Goal: Task Accomplishment & Management: Complete application form

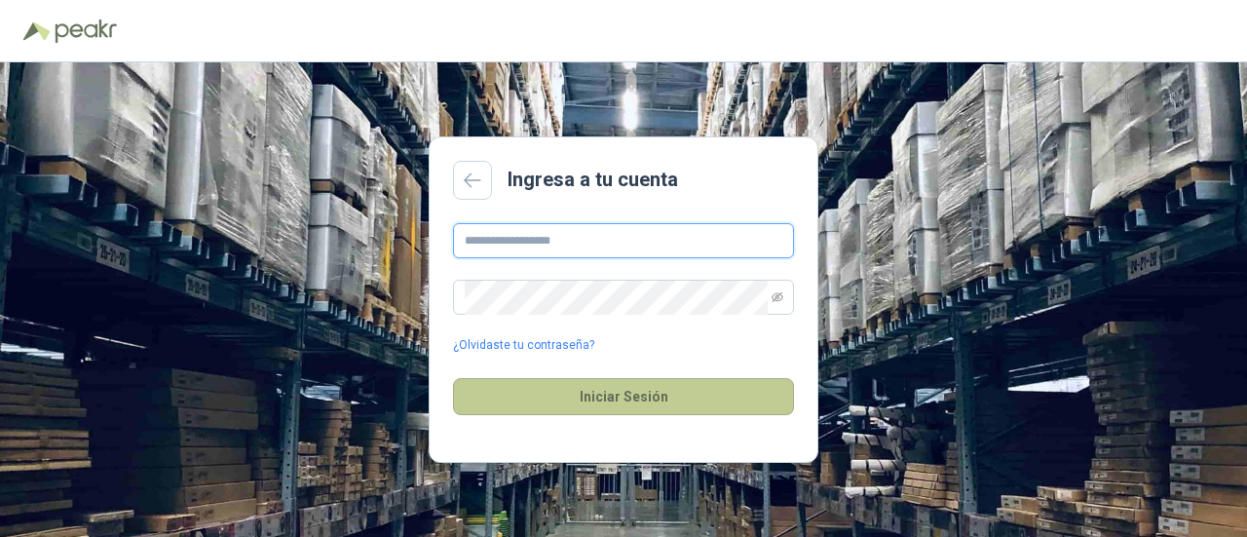
type input "**********"
click at [616, 399] on button "Iniciar Sesión" at bounding box center [623, 396] width 341 height 37
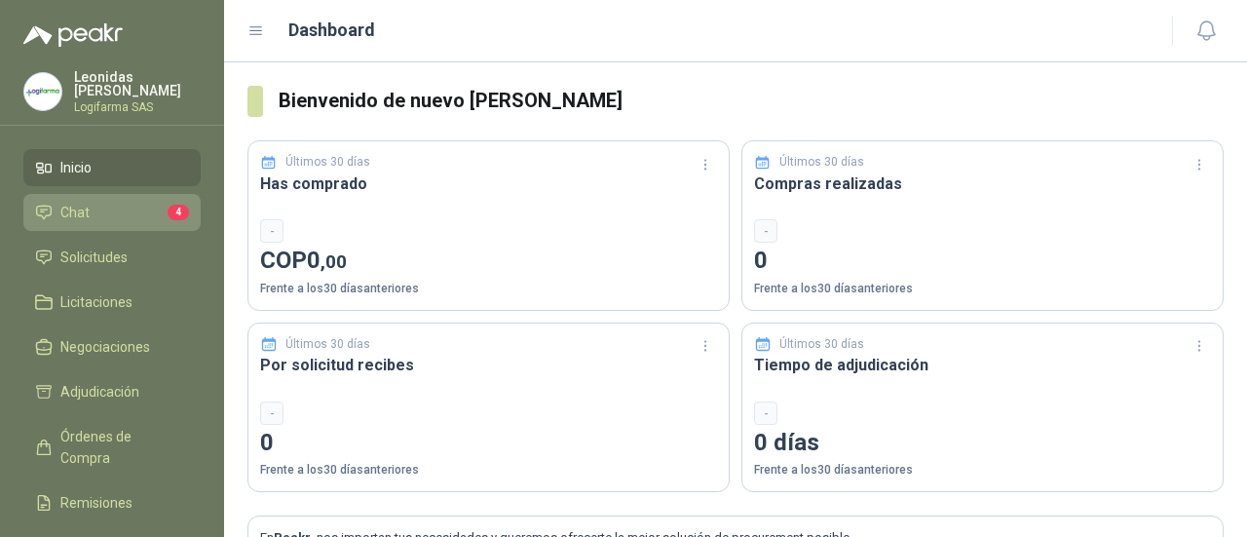
click at [83, 202] on span "Chat" at bounding box center [74, 212] width 29 height 21
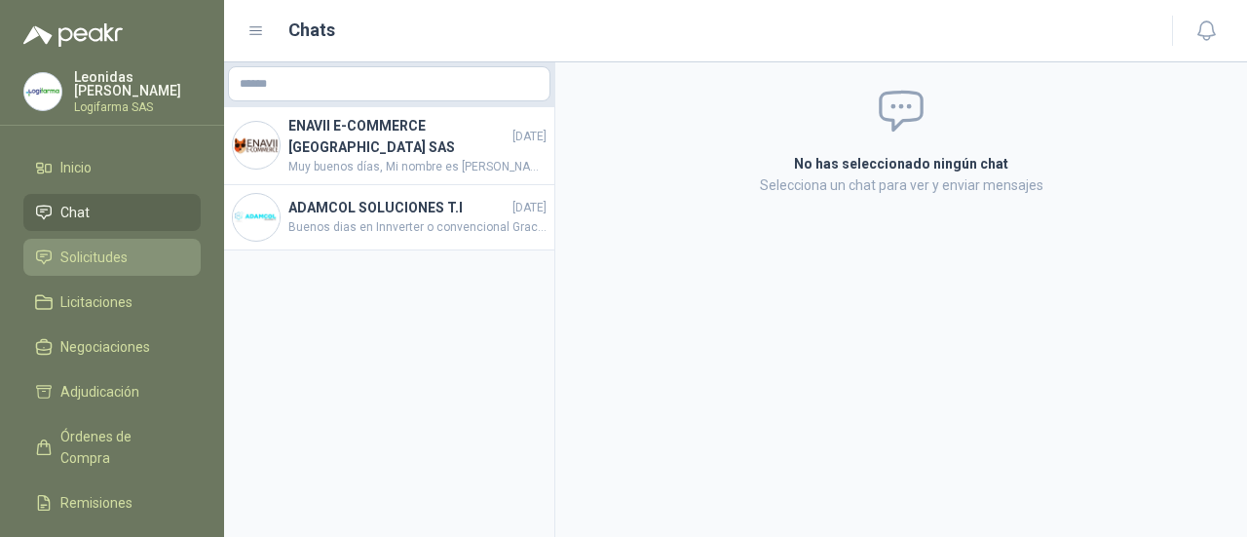
click at [103, 241] on link "Solicitudes" at bounding box center [111, 257] width 177 height 37
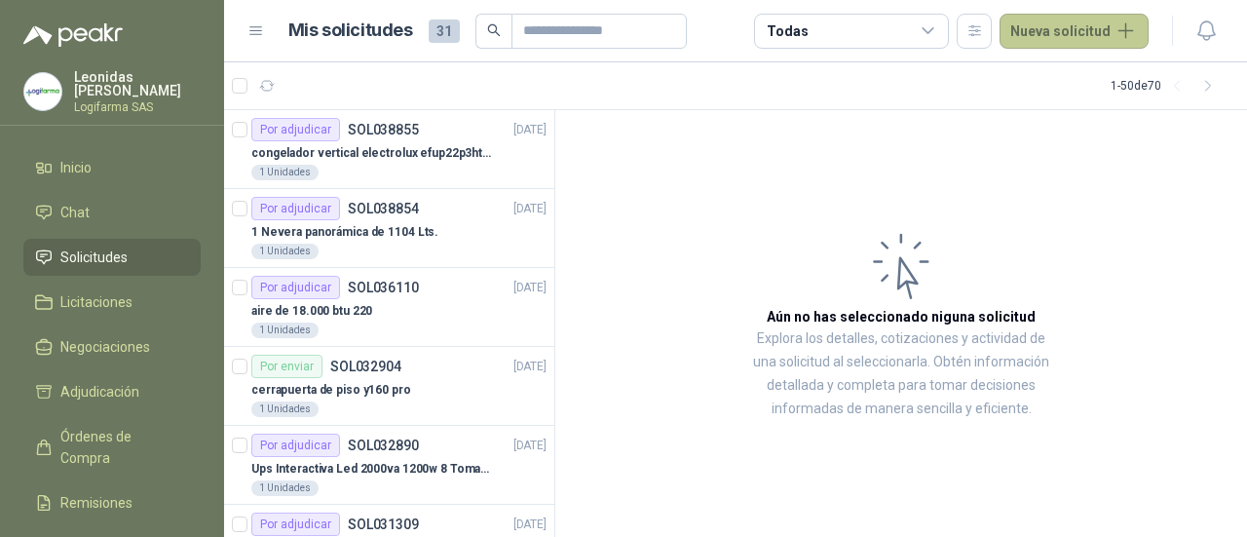
click at [1108, 30] on button "Nueva solicitud" at bounding box center [1074, 31] width 149 height 35
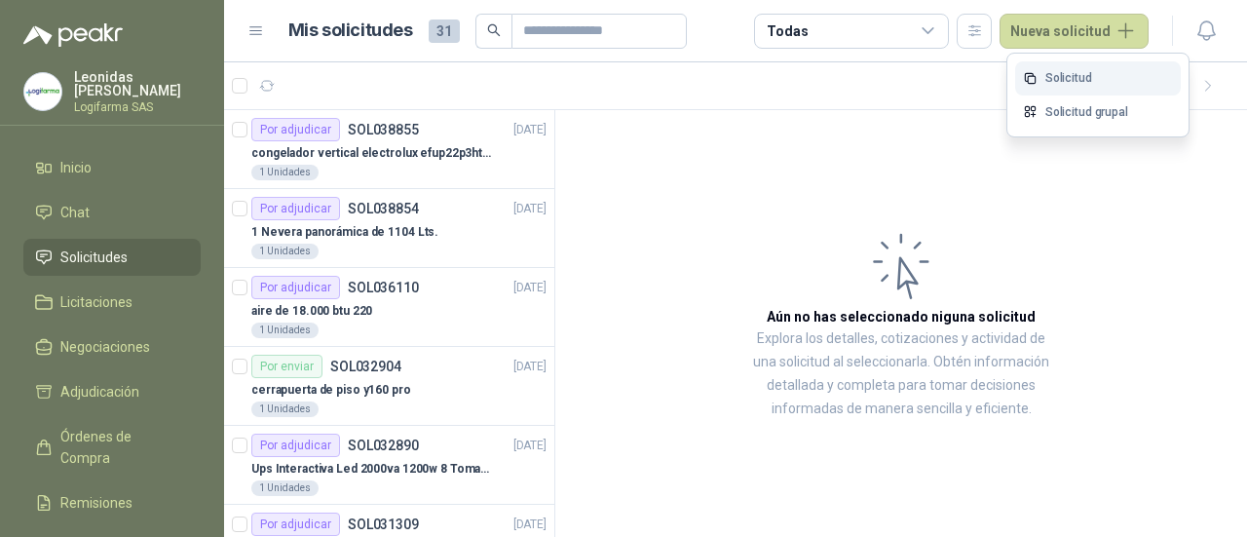
click at [1092, 70] on link "Solicitud" at bounding box center [1098, 78] width 166 height 34
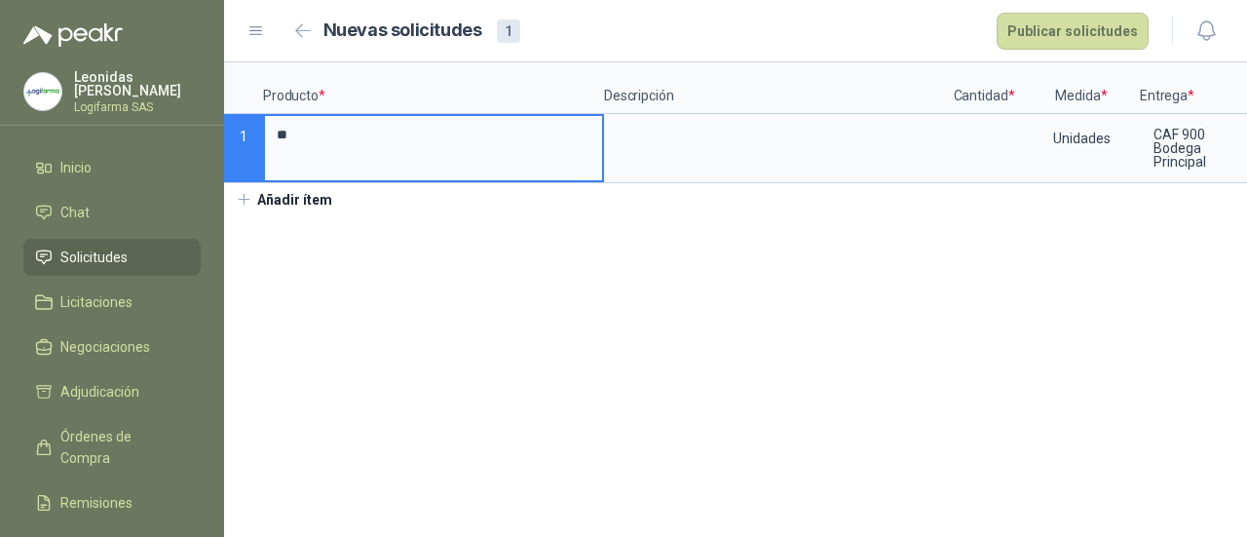
type input "*"
type input "**********"
drag, startPoint x: 669, startPoint y: 111, endPoint x: 557, endPoint y: 143, distance: 115.7
click at [557, 143] on input "**********" at bounding box center [433, 135] width 337 height 38
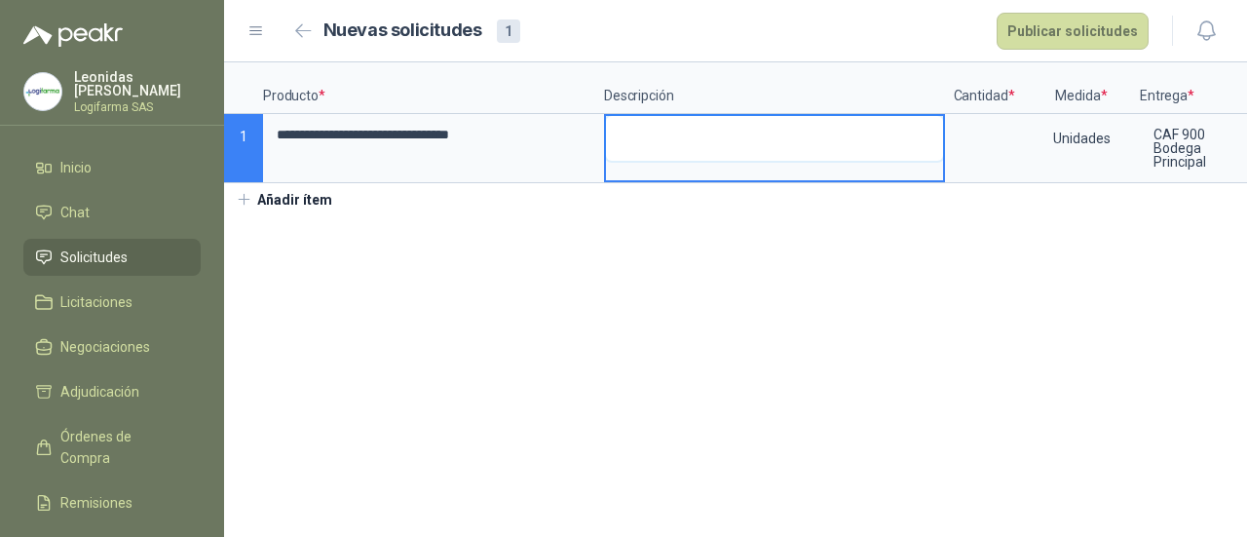
click at [674, 127] on textarea at bounding box center [774, 138] width 337 height 45
click at [308, 216] on button "Añadir ítem" at bounding box center [284, 199] width 120 height 33
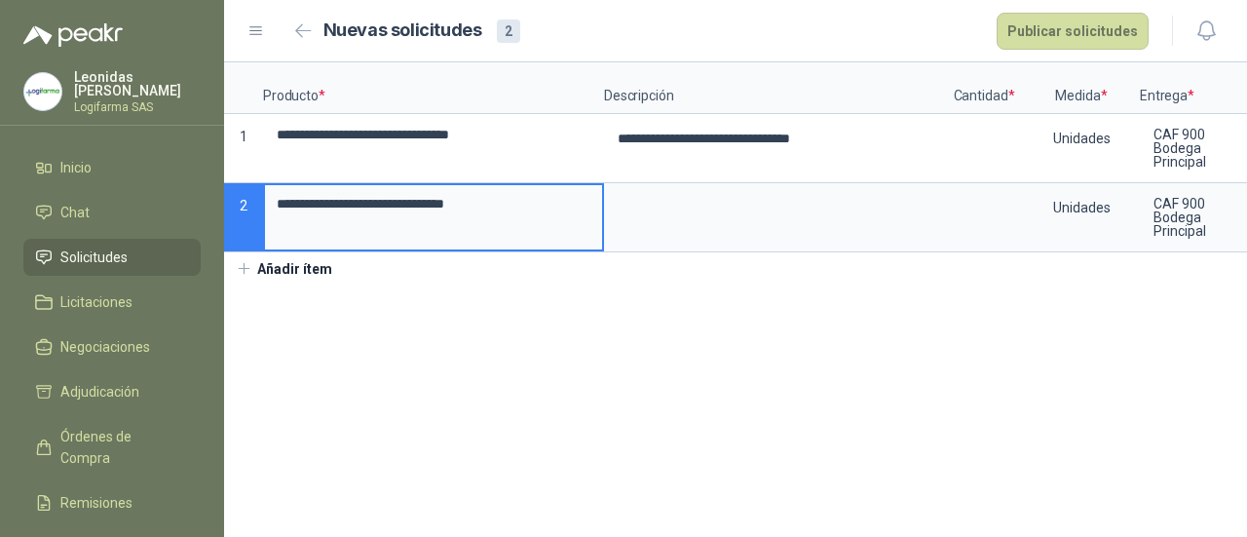
click at [367, 202] on input "**********" at bounding box center [433, 204] width 337 height 38
type input "**********"
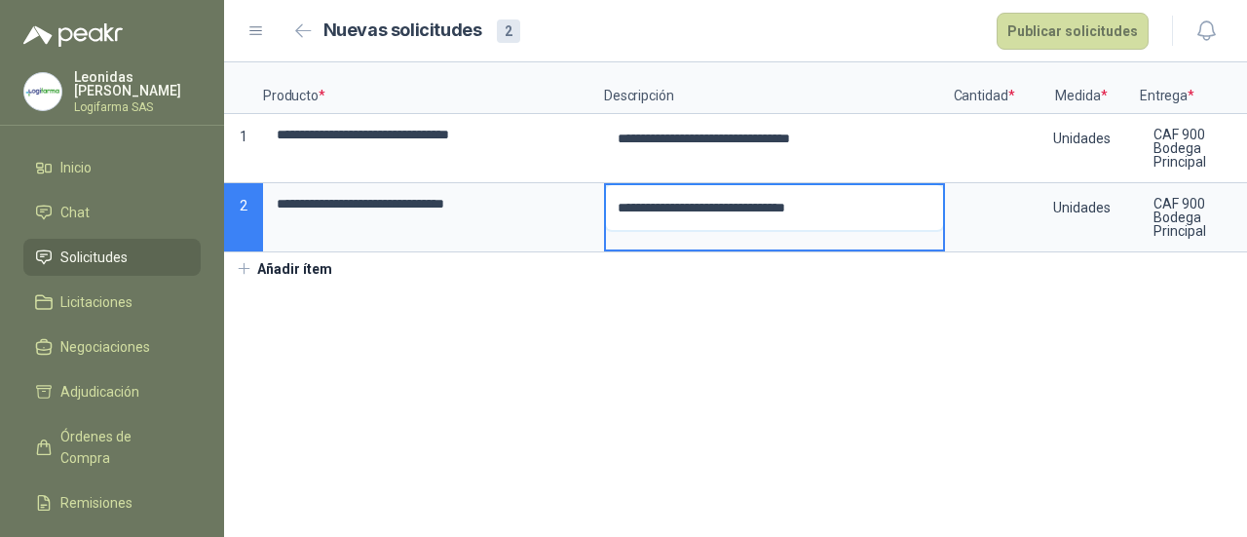
click at [725, 208] on textarea "**********" at bounding box center [774, 207] width 337 height 45
type textarea "**********"
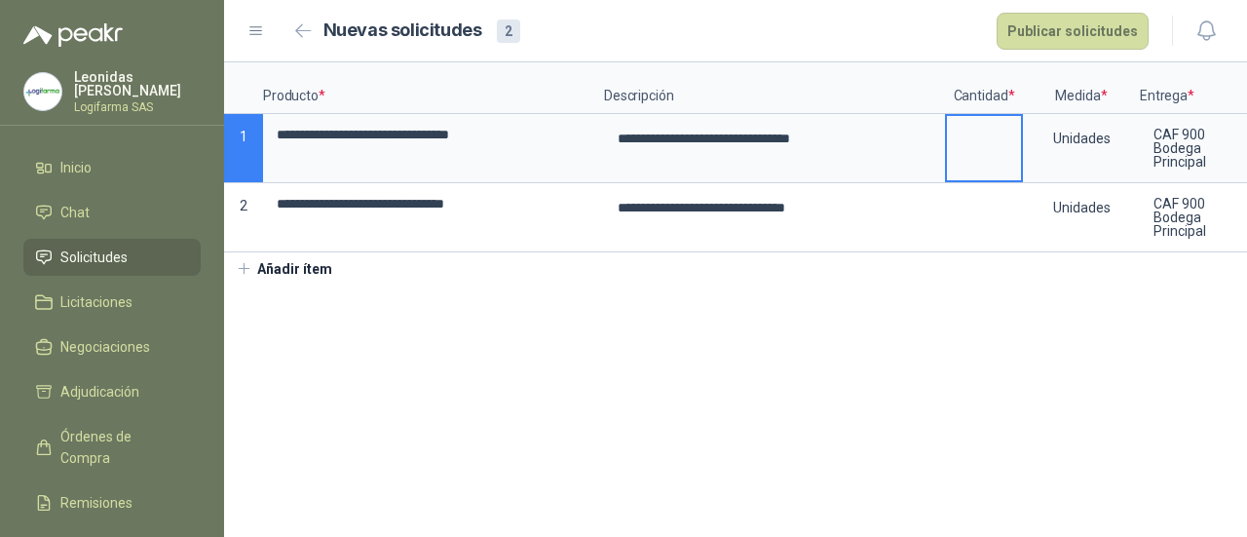
click at [996, 135] on input at bounding box center [984, 135] width 74 height 38
type input "*"
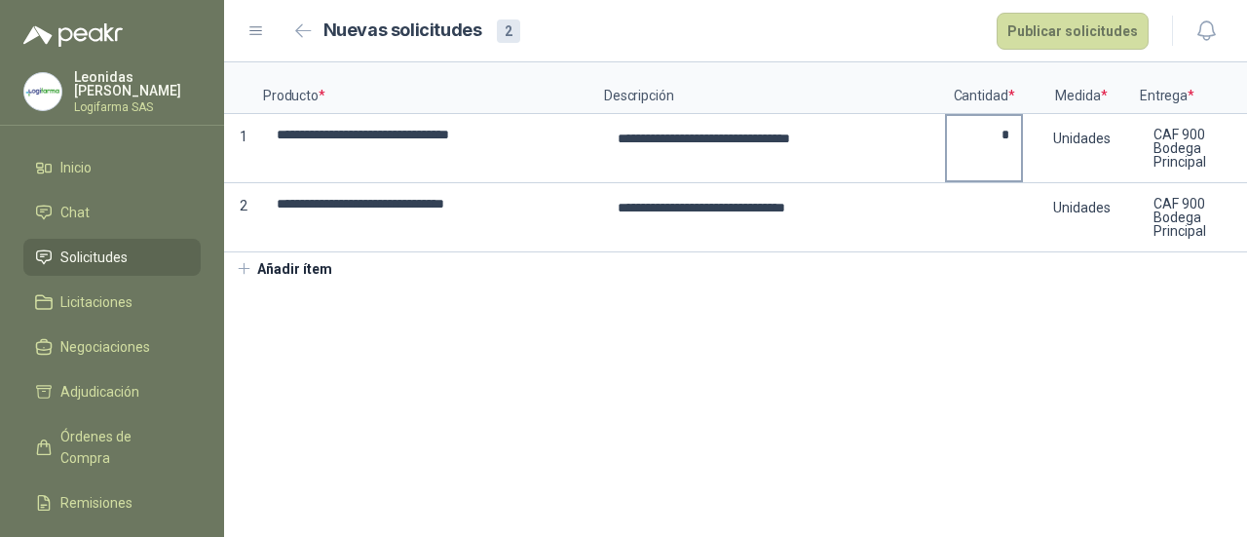
scroll to position [0, 138]
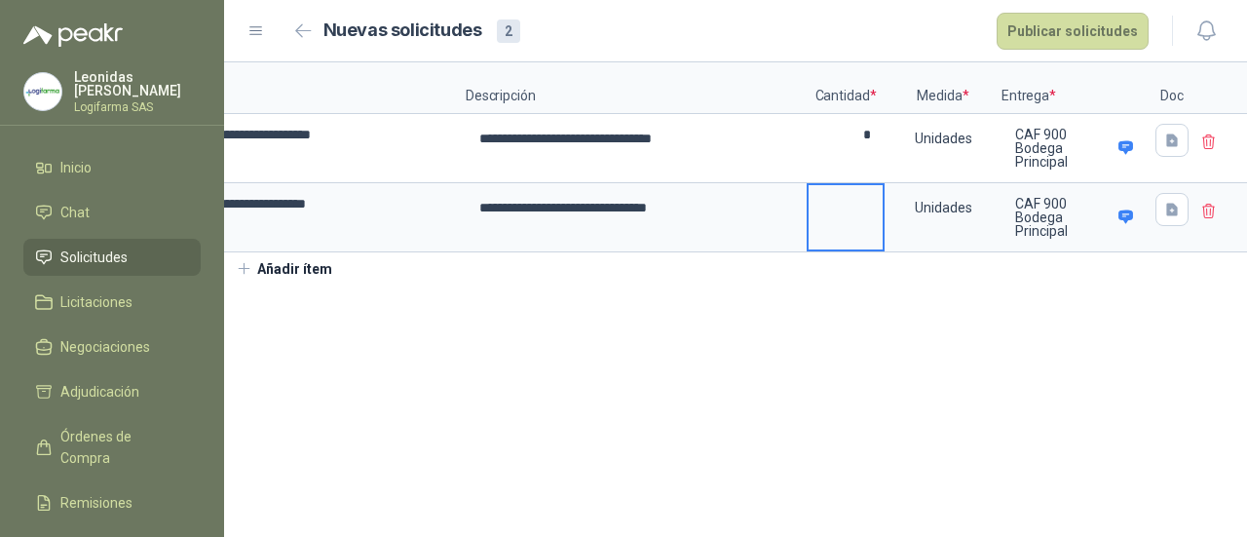
click at [859, 215] on input at bounding box center [846, 204] width 74 height 38
type input "*"
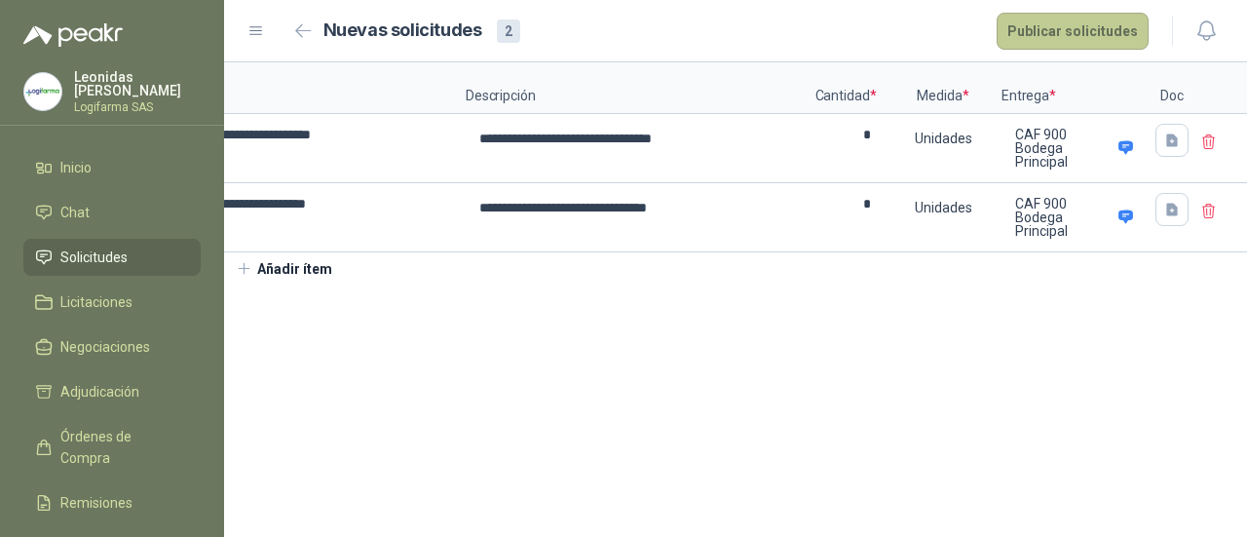
click at [1078, 27] on button "Publicar solicitudes" at bounding box center [1073, 31] width 152 height 37
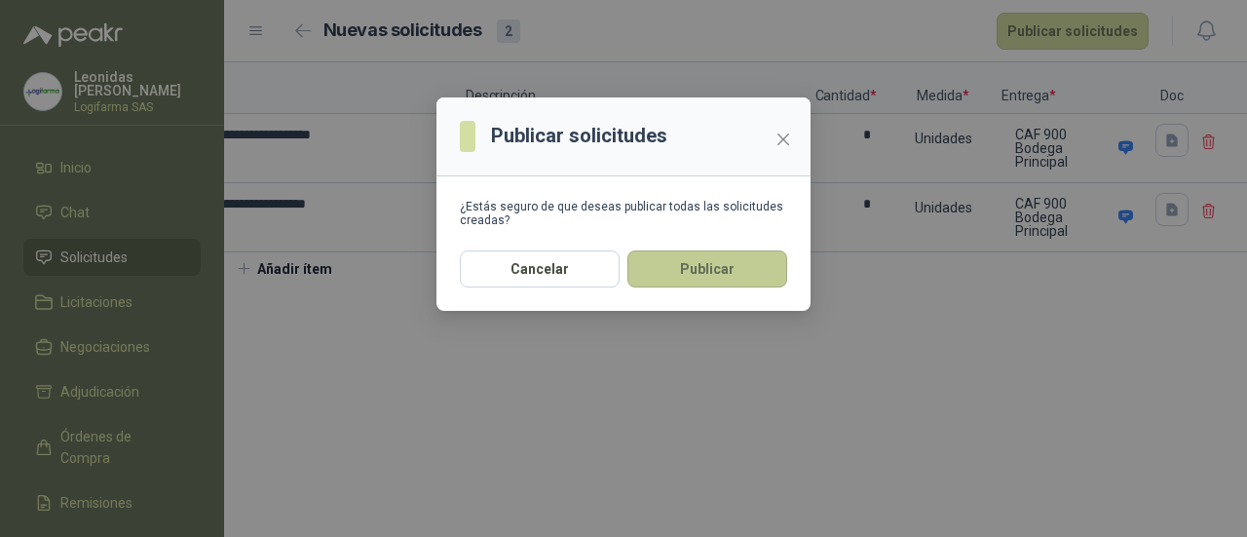
click at [696, 255] on button "Publicar" at bounding box center [708, 268] width 160 height 37
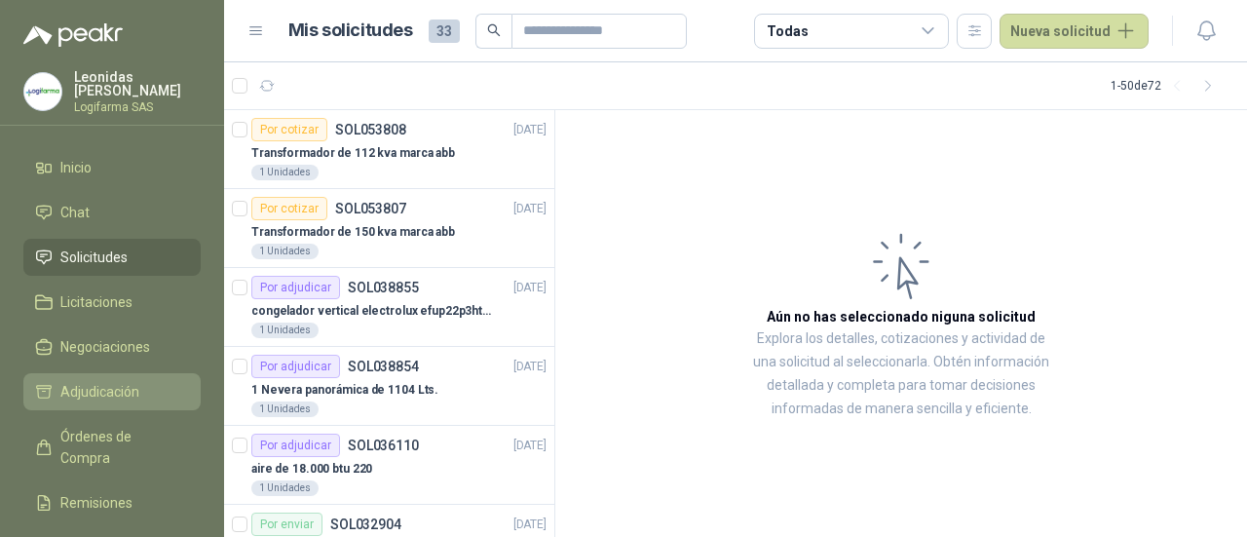
click at [127, 399] on link "Adjudicación" at bounding box center [111, 391] width 177 height 37
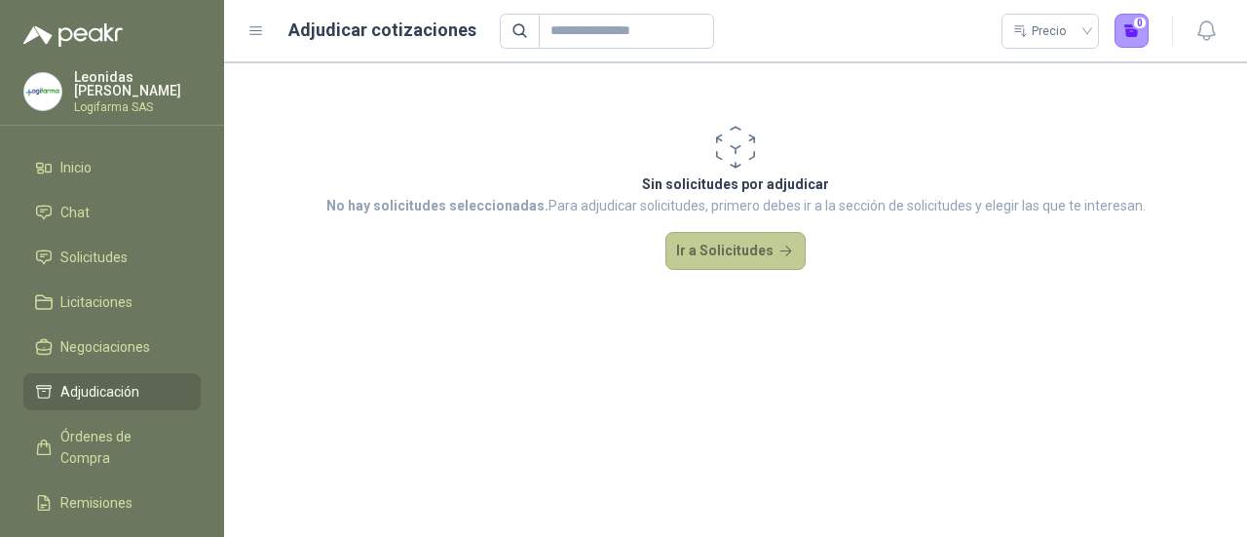
click at [704, 267] on button "Ir a Solicitudes" at bounding box center [736, 251] width 140 height 39
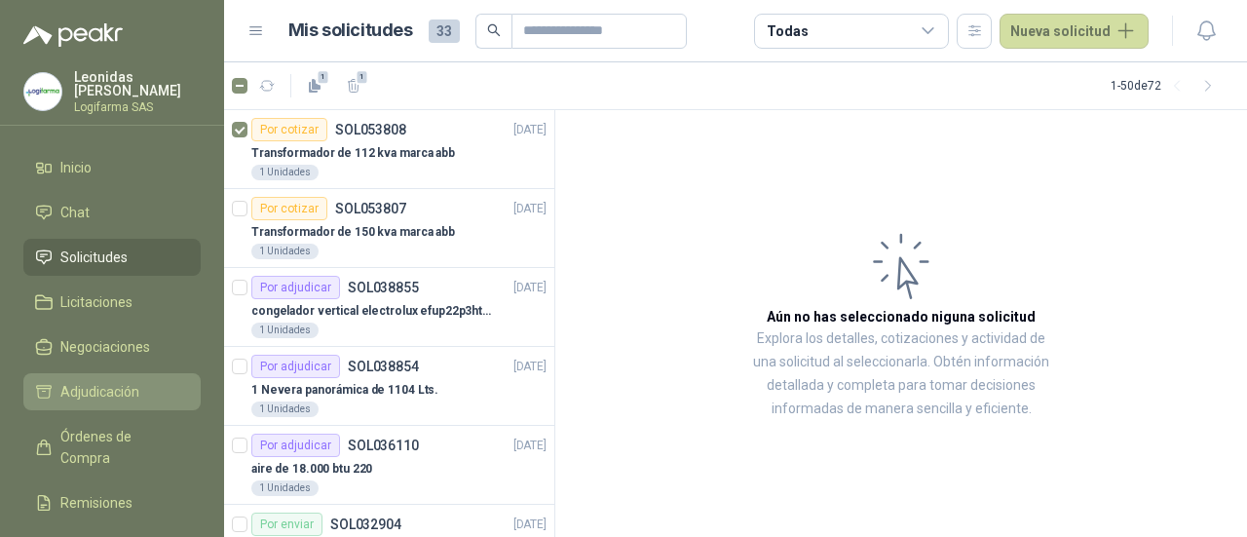
click at [107, 392] on span "Adjudicación" at bounding box center [99, 391] width 79 height 21
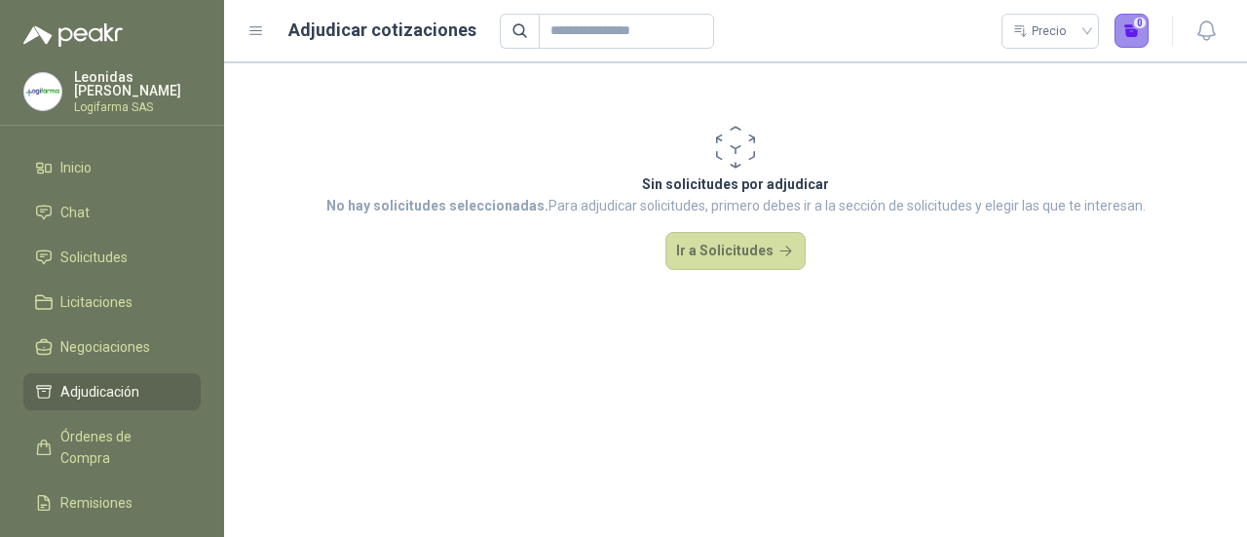
click at [1125, 19] on button "0" at bounding box center [1132, 31] width 35 height 35
click at [253, 37] on icon at bounding box center [257, 31] width 18 height 18
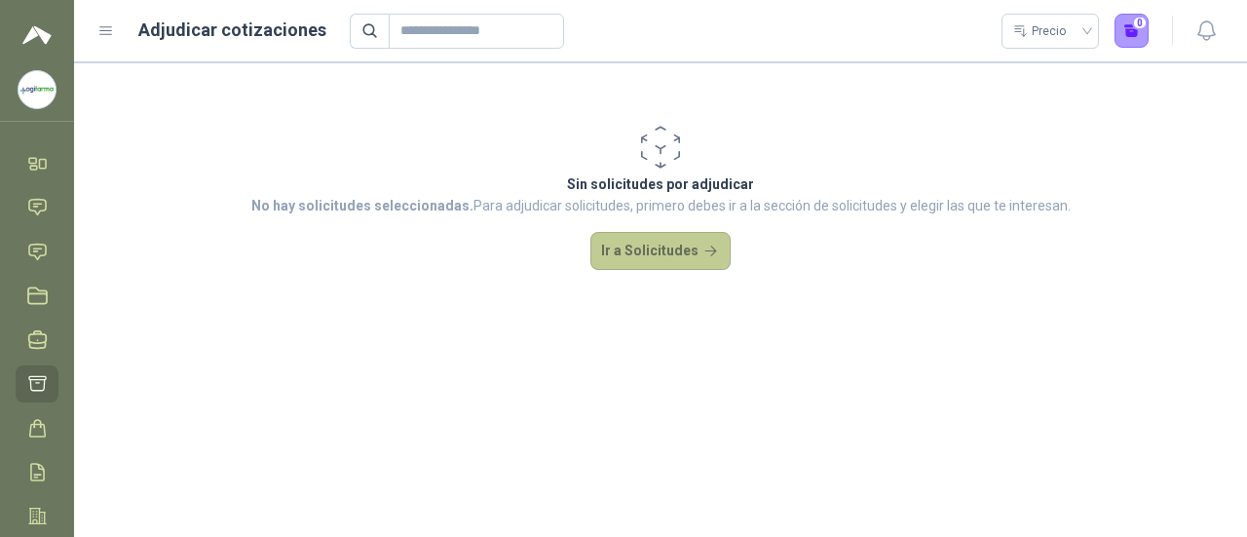
click at [595, 243] on button "Ir a Solicitudes" at bounding box center [661, 251] width 140 height 39
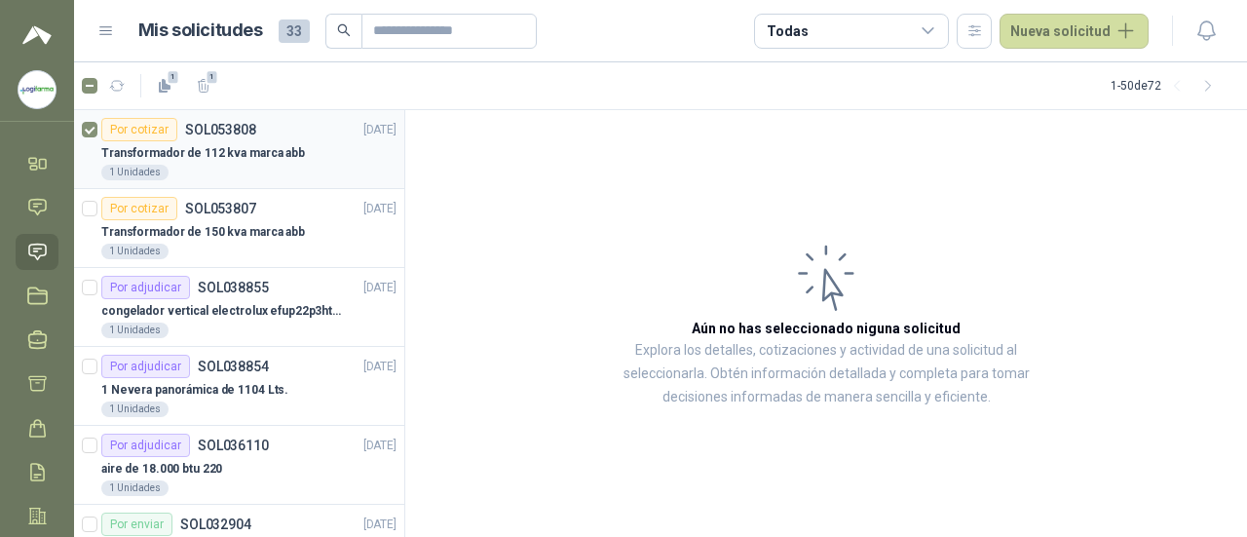
click at [273, 139] on div "Por cotizar SOL053808 [DATE]" at bounding box center [248, 129] width 295 height 23
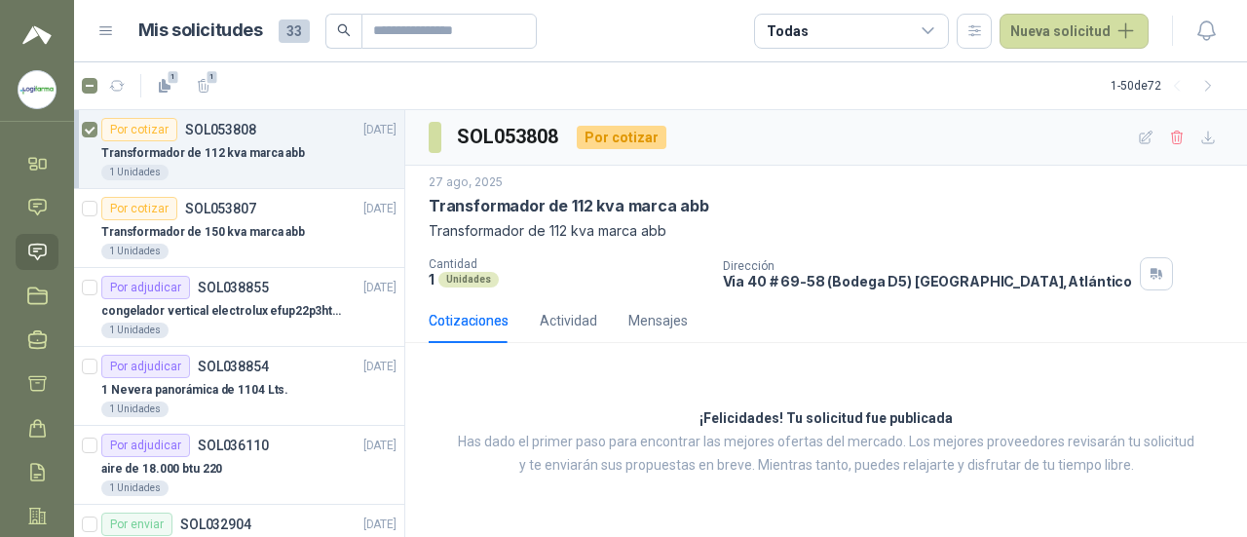
drag, startPoint x: 273, startPoint y: 139, endPoint x: 186, endPoint y: 130, distance: 87.3
click at [186, 130] on p "SOL053808" at bounding box center [220, 130] width 71 height 14
click at [99, 124] on article "Por cotizar SOL053808 [DATE] Transformador de 112 kva marca abb 1 Unidades" at bounding box center [239, 149] width 330 height 79
click at [48, 330] on link "Negociaciones" at bounding box center [37, 340] width 43 height 36
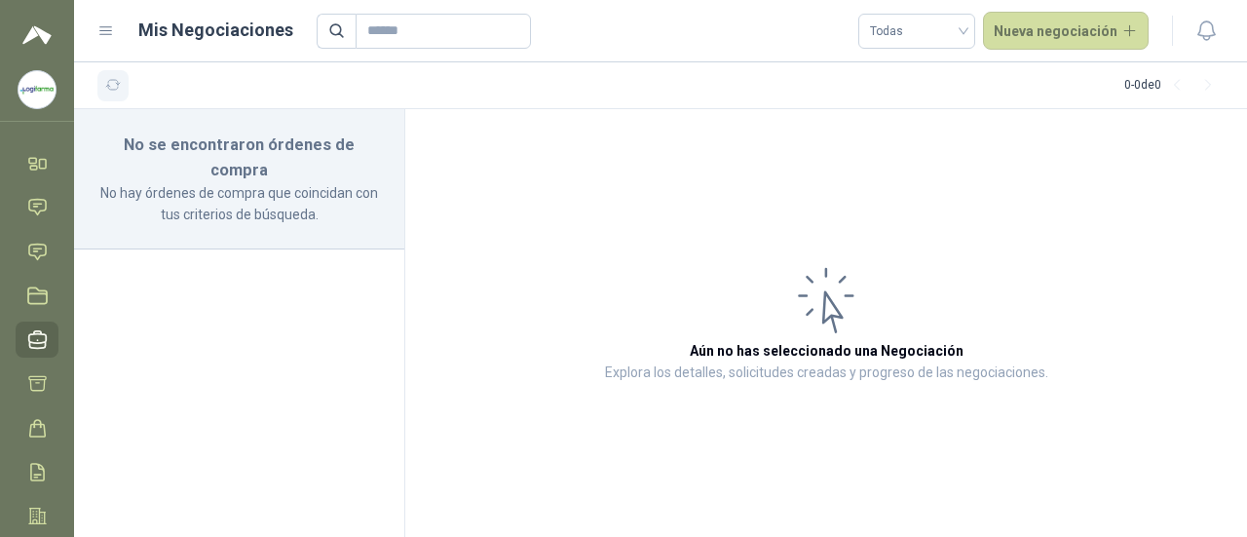
click at [113, 85] on icon "button" at bounding box center [113, 85] width 17 height 17
click at [55, 305] on link "Licitaciones" at bounding box center [37, 296] width 43 height 36
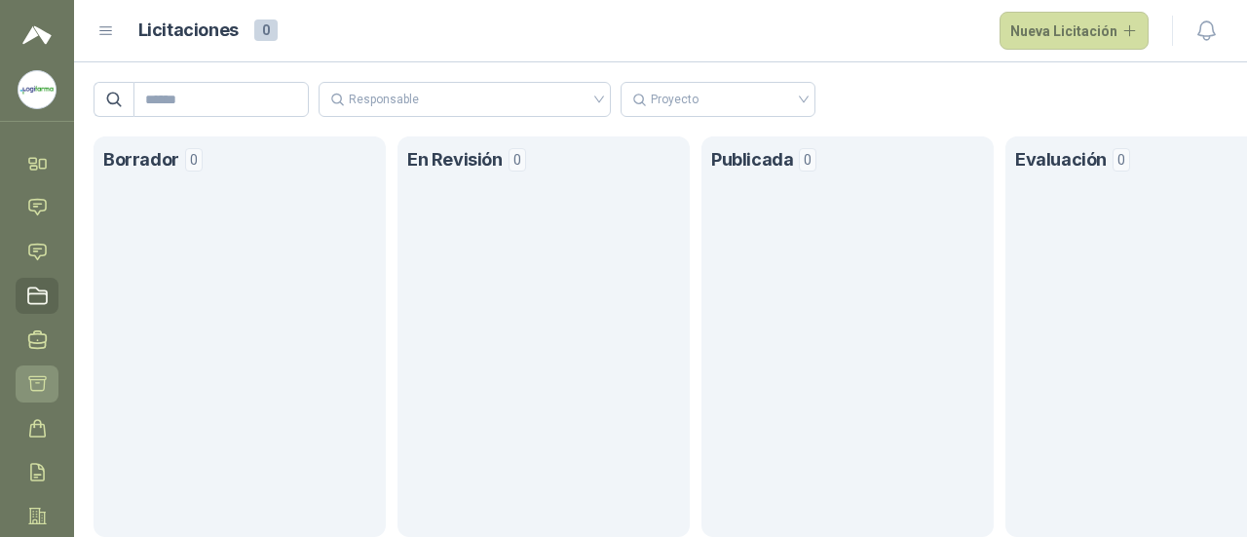
click at [44, 399] on link "Adjudicación" at bounding box center [37, 383] width 43 height 36
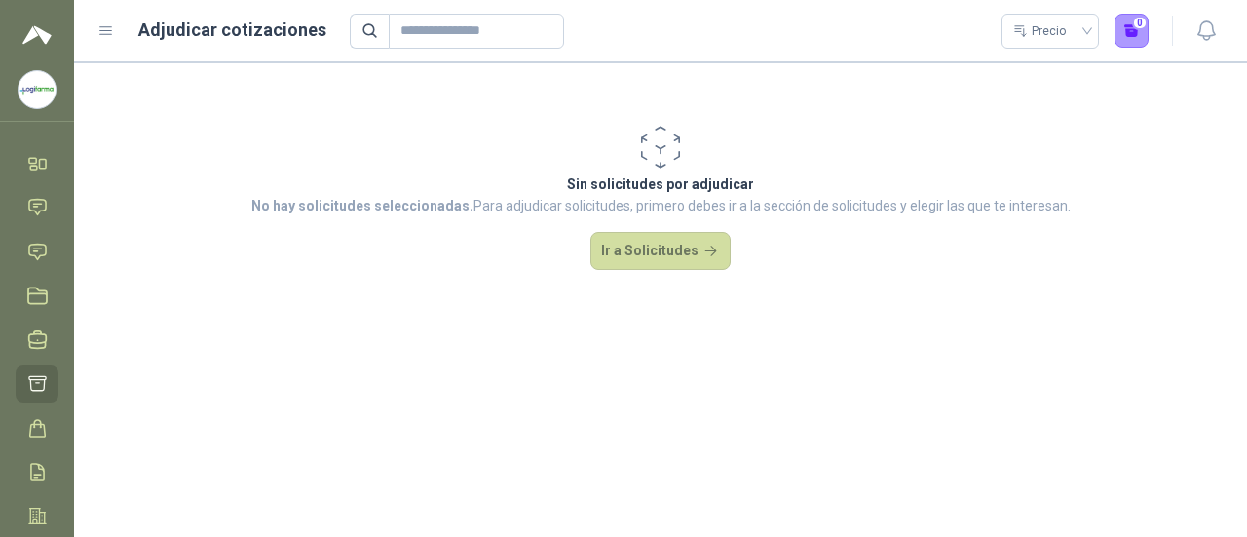
click at [105, 38] on icon at bounding box center [106, 31] width 18 height 18
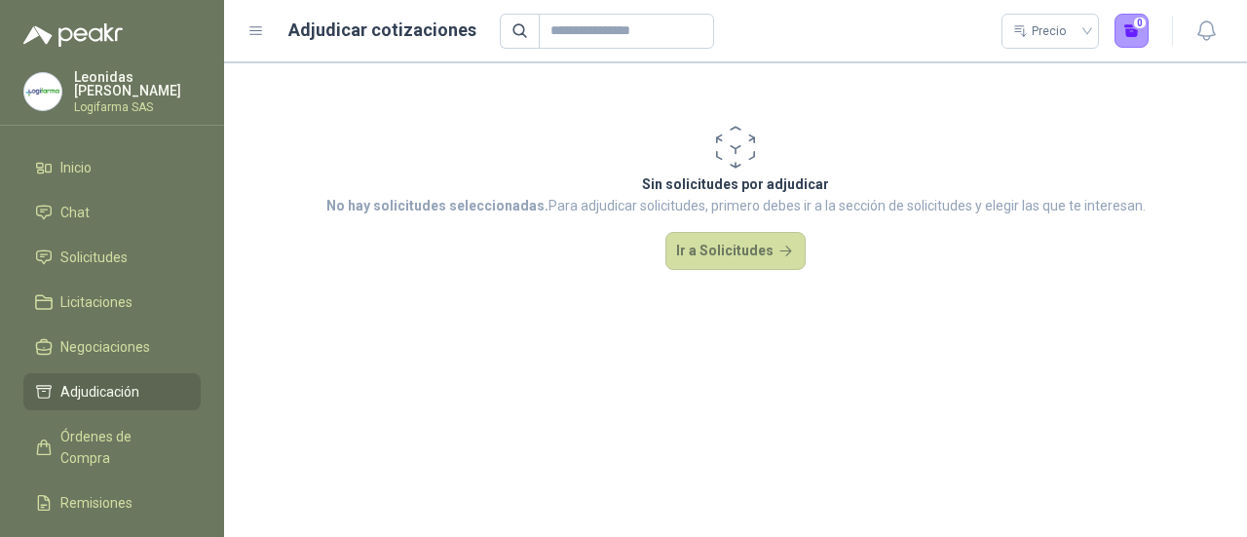
click at [265, 28] on div "Adjudicar cotizaciones Precio 0" at bounding box center [698, 31] width 901 height 35
click at [249, 28] on icon at bounding box center [257, 31] width 18 height 18
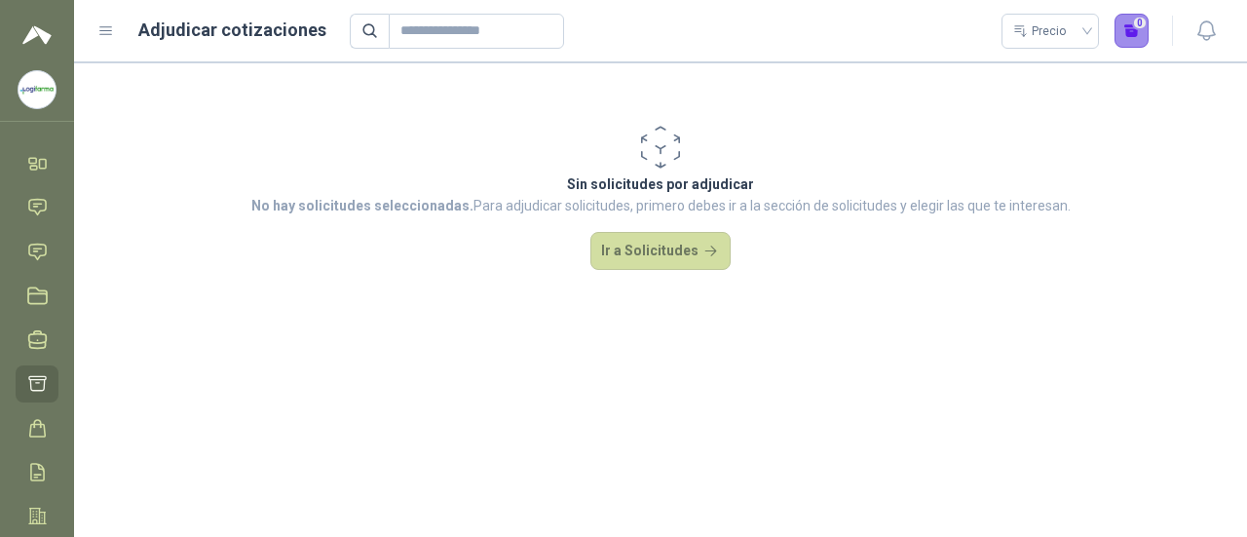
click at [1130, 40] on button "0" at bounding box center [1132, 31] width 35 height 35
click at [638, 243] on button "Ir a Solicitudes" at bounding box center [661, 251] width 140 height 39
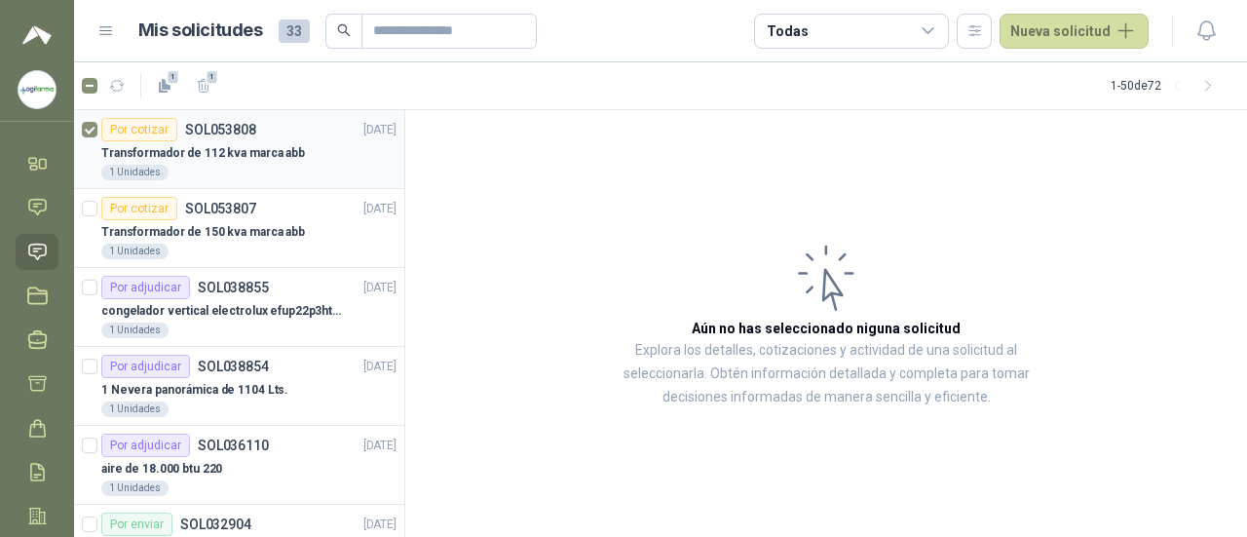
click at [261, 167] on div "1 Unidades" at bounding box center [248, 173] width 295 height 16
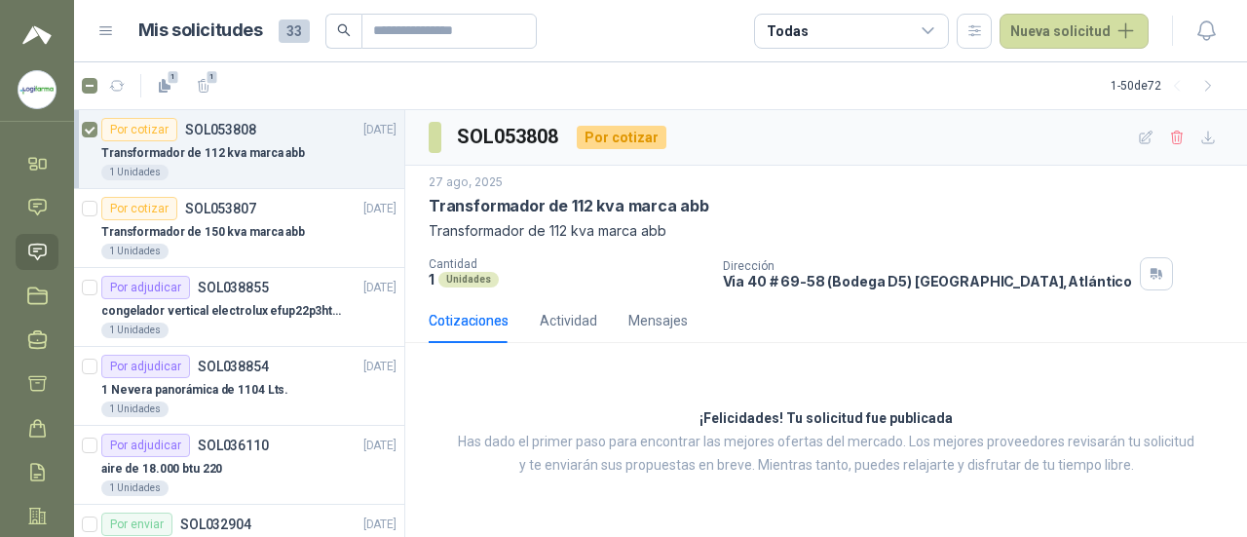
click at [261, 167] on div "1 Unidades" at bounding box center [248, 173] width 295 height 16
click at [1201, 89] on icon "button" at bounding box center [1209, 86] width 17 height 17
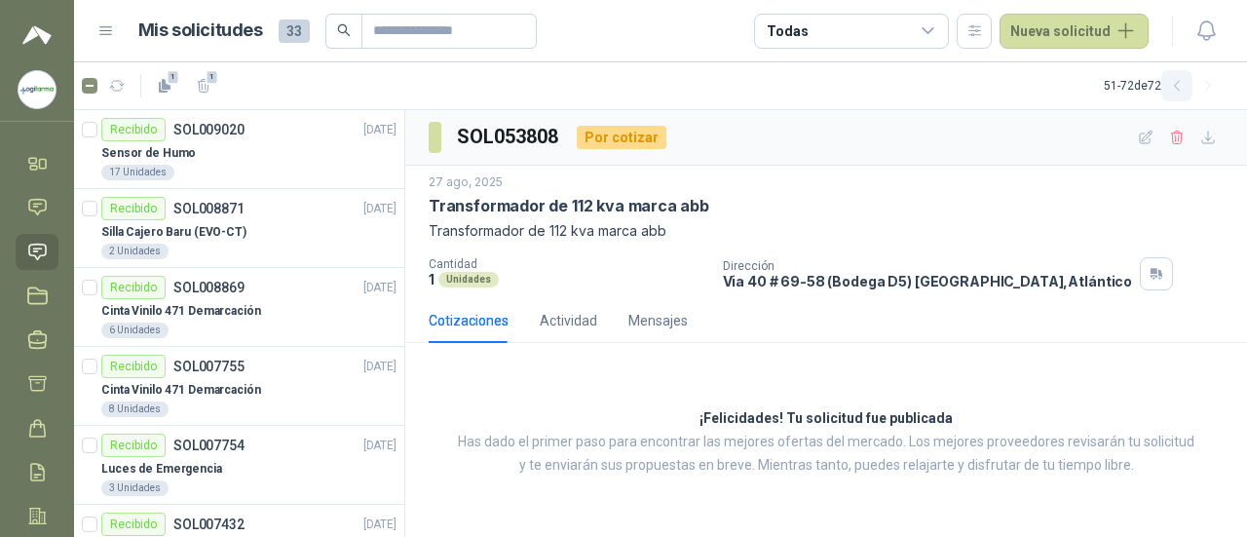
click at [1162, 77] on button "button" at bounding box center [1177, 85] width 31 height 31
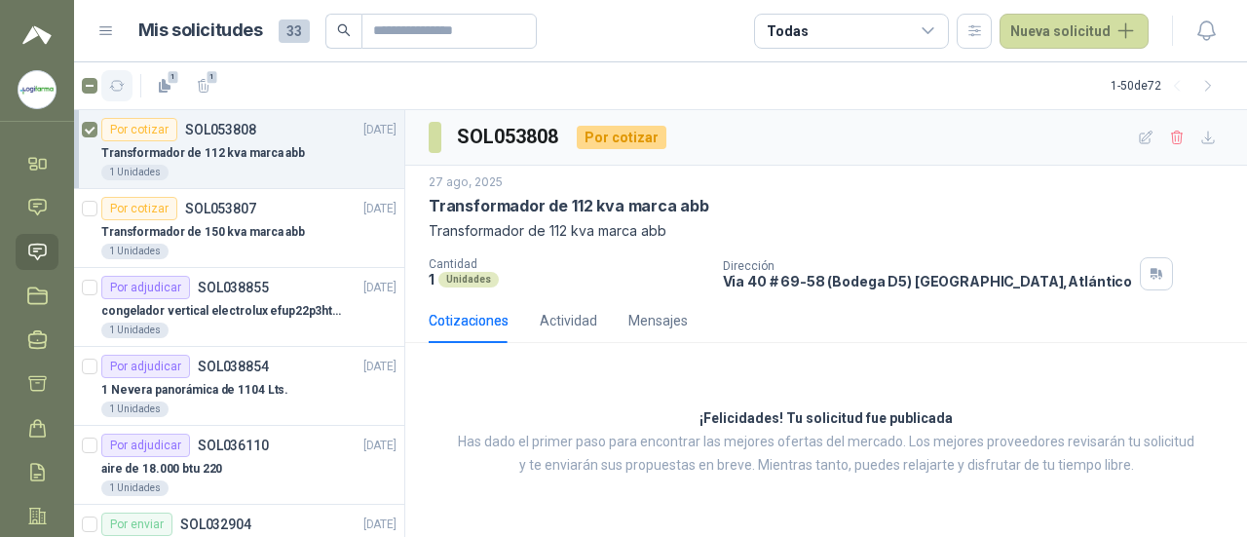
click at [121, 92] on icon "button" at bounding box center [117, 86] width 17 height 17
click at [43, 301] on icon at bounding box center [37, 296] width 20 height 20
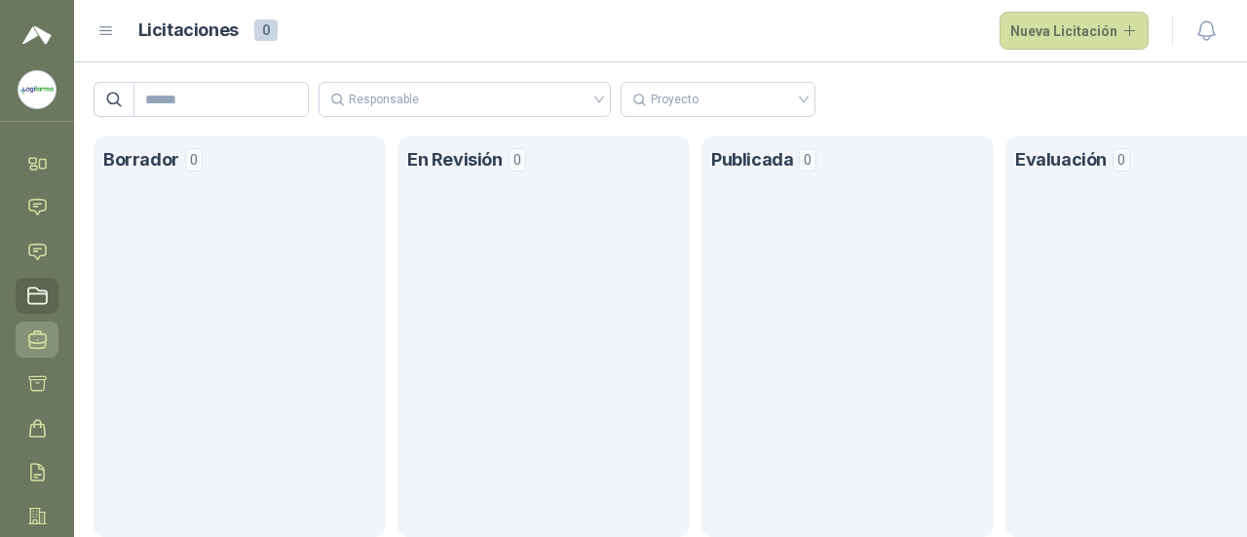
click at [35, 338] on icon at bounding box center [37, 339] width 20 height 20
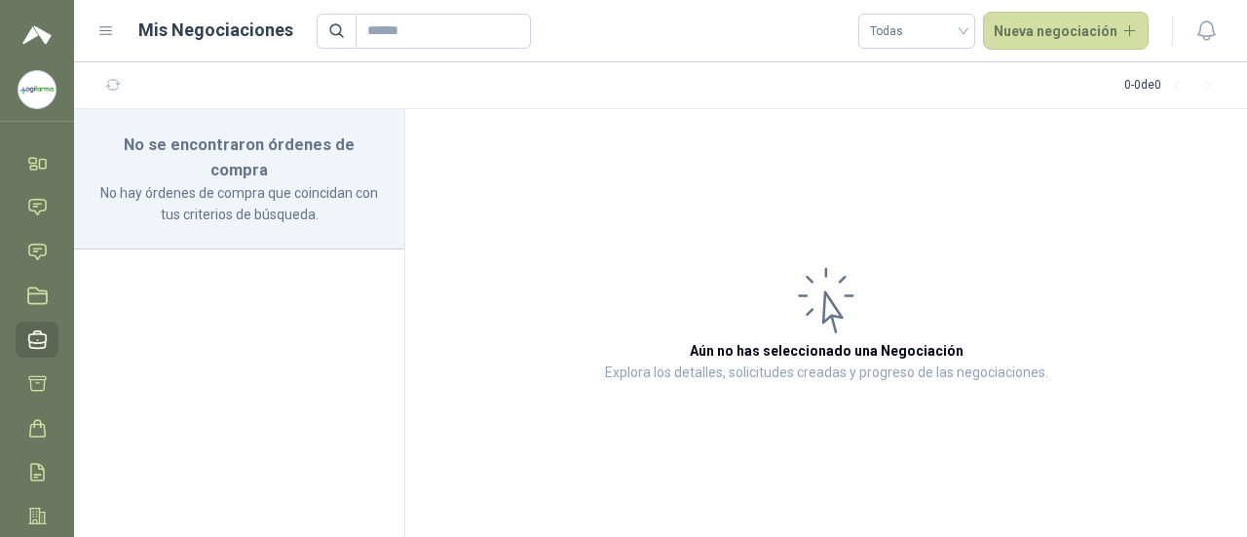
click at [819, 285] on icon at bounding box center [827, 300] width 54 height 63
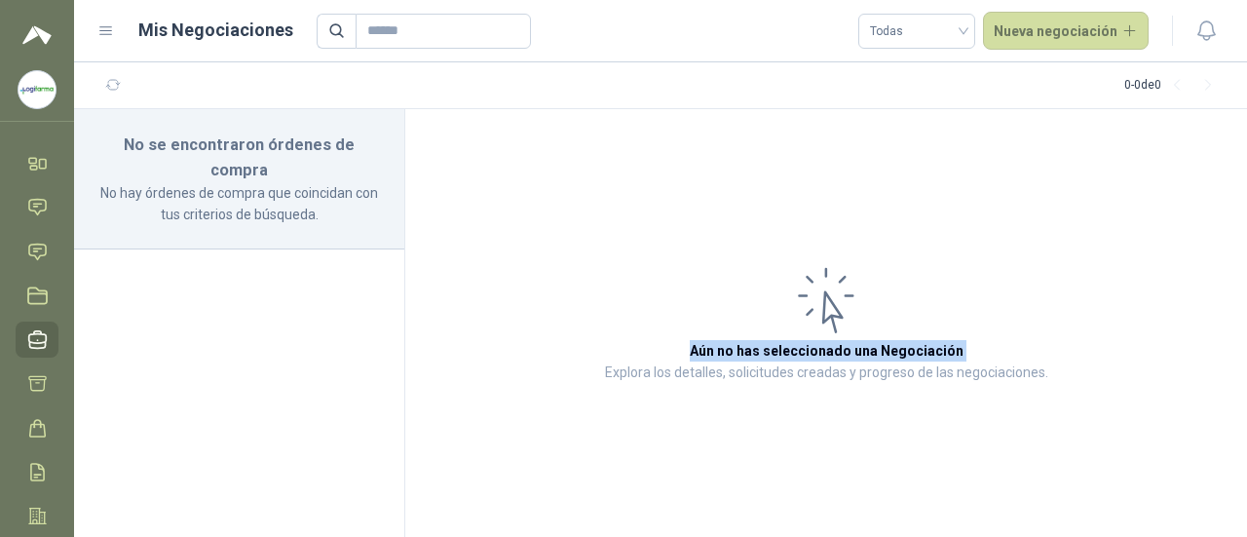
click at [819, 285] on icon at bounding box center [827, 300] width 54 height 63
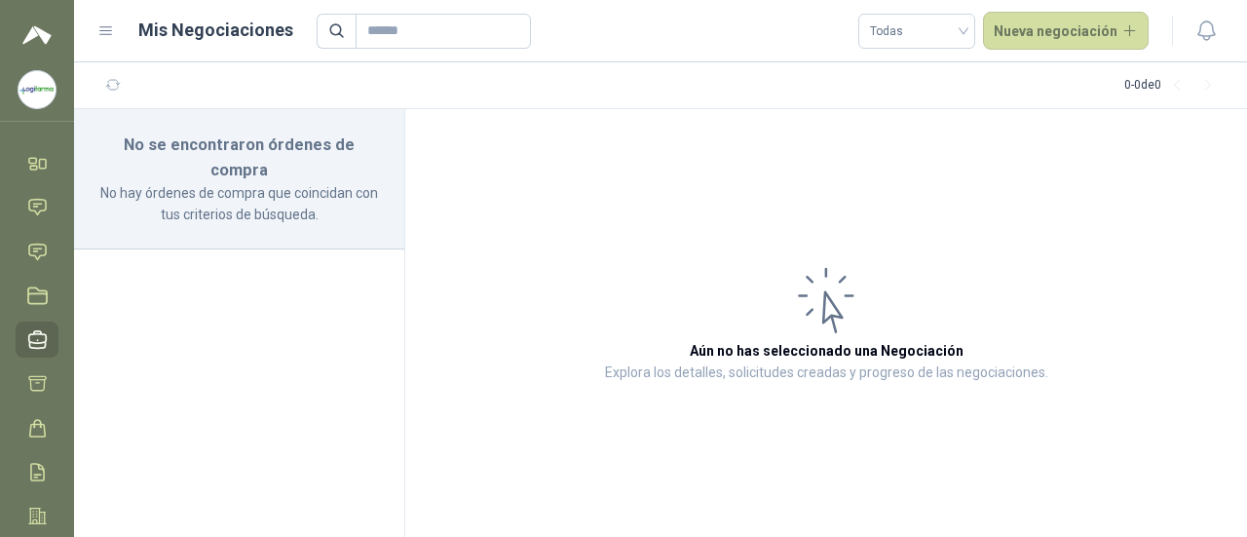
click at [166, 182] on p "No hay órdenes de compra que coincidan con tus criterios de búsqueda." at bounding box center [239, 203] width 284 height 43
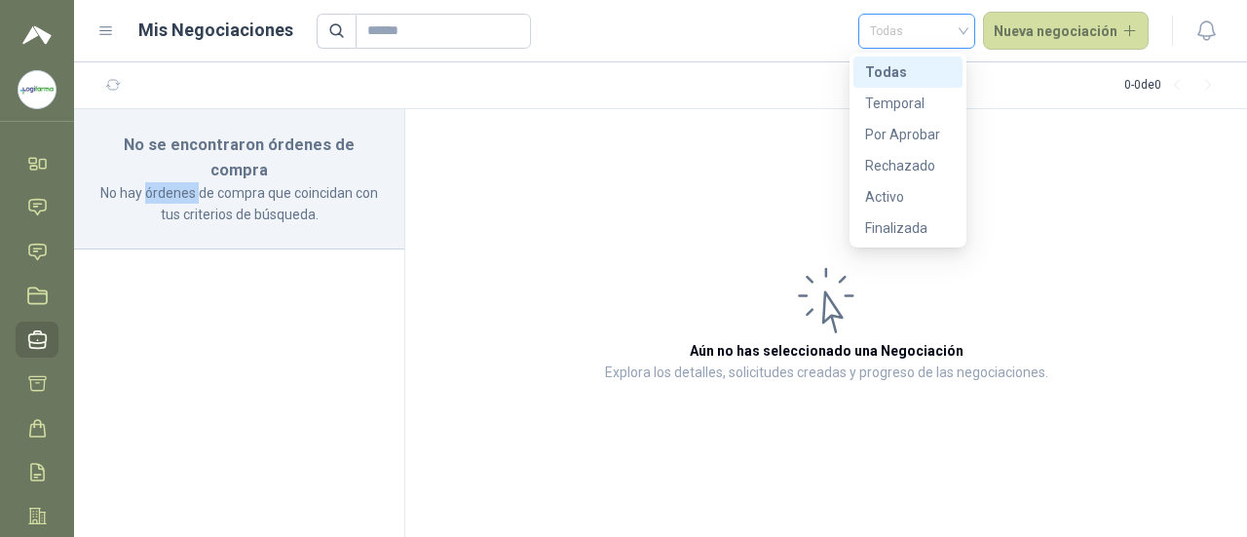
click at [929, 20] on span "Todas" at bounding box center [917, 31] width 94 height 29
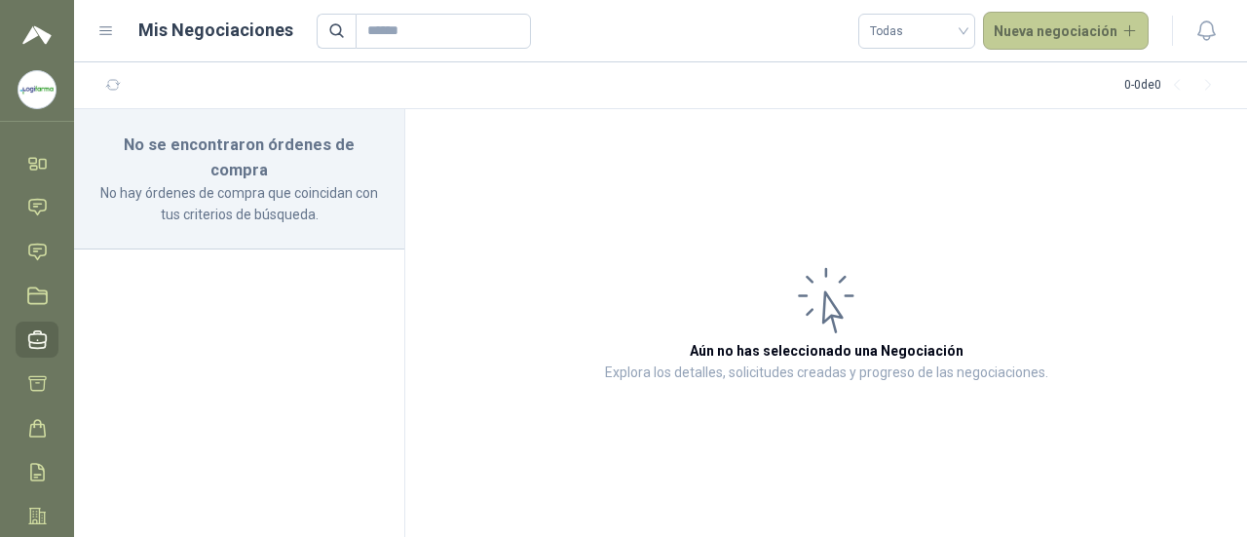
click at [1064, 38] on button "Nueva negociación" at bounding box center [1066, 31] width 167 height 39
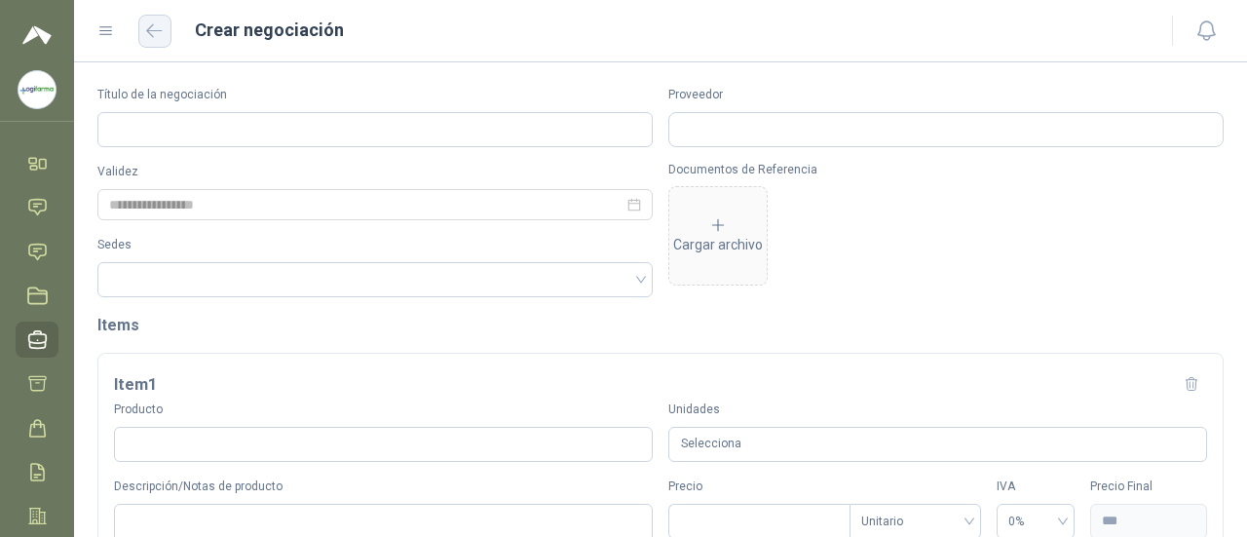
click at [166, 35] on button "button" at bounding box center [154, 31] width 33 height 33
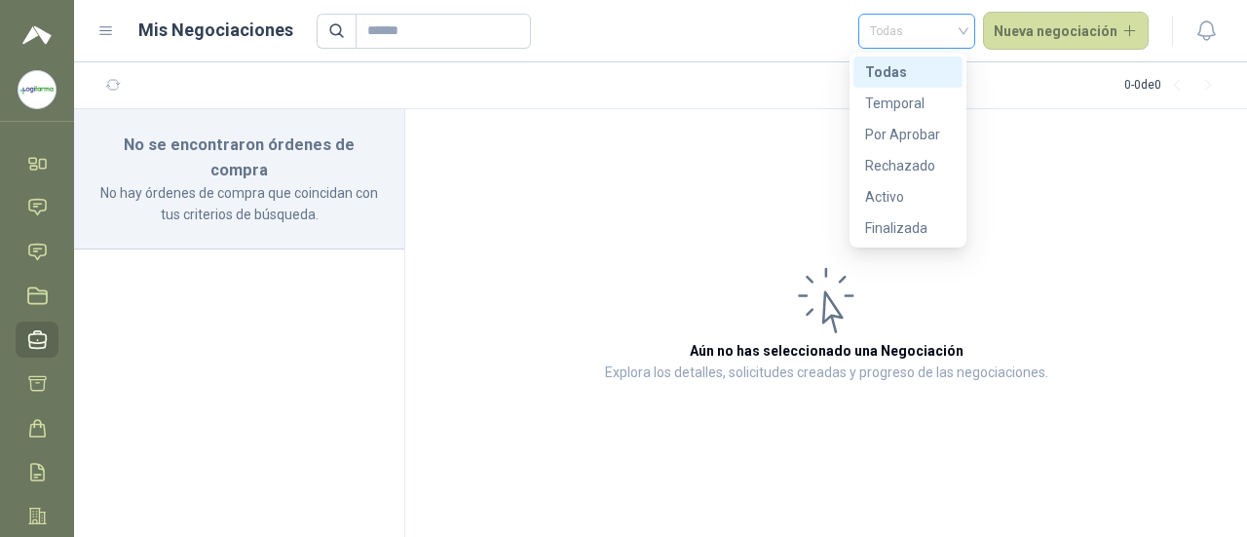
click at [882, 39] on span "Todas" at bounding box center [917, 31] width 94 height 29
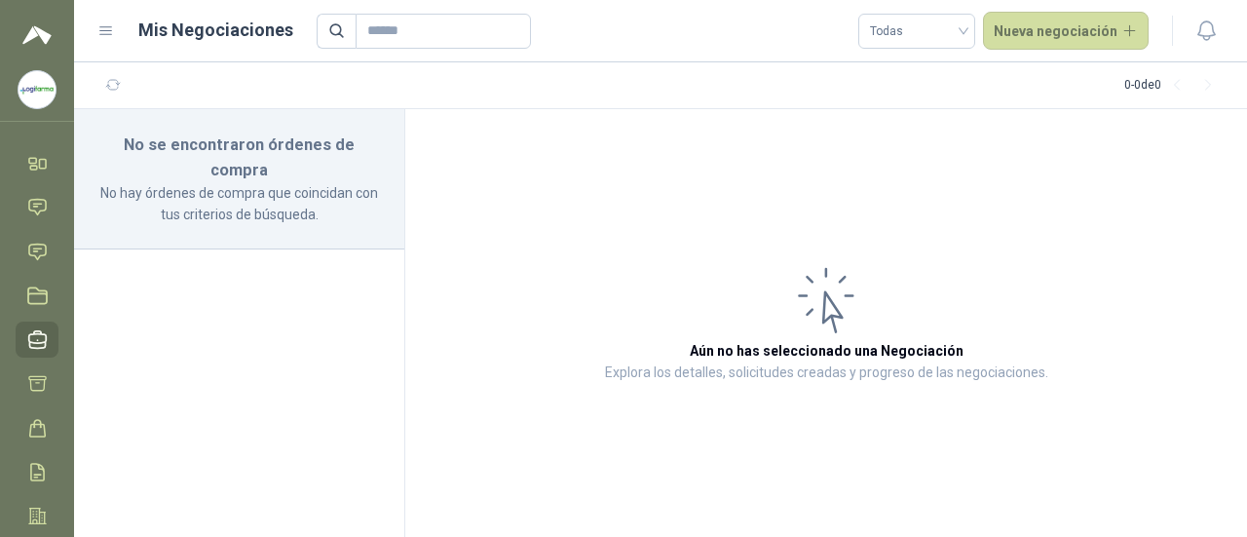
click at [582, 249] on article "Aún no has seleccionado una Negociación Explora los detalles, solicitudes cread…" at bounding box center [826, 323] width 842 height 428
click at [106, 86] on icon "button" at bounding box center [113, 85] width 17 height 17
click at [50, 145] on link "Inicio" at bounding box center [37, 163] width 43 height 36
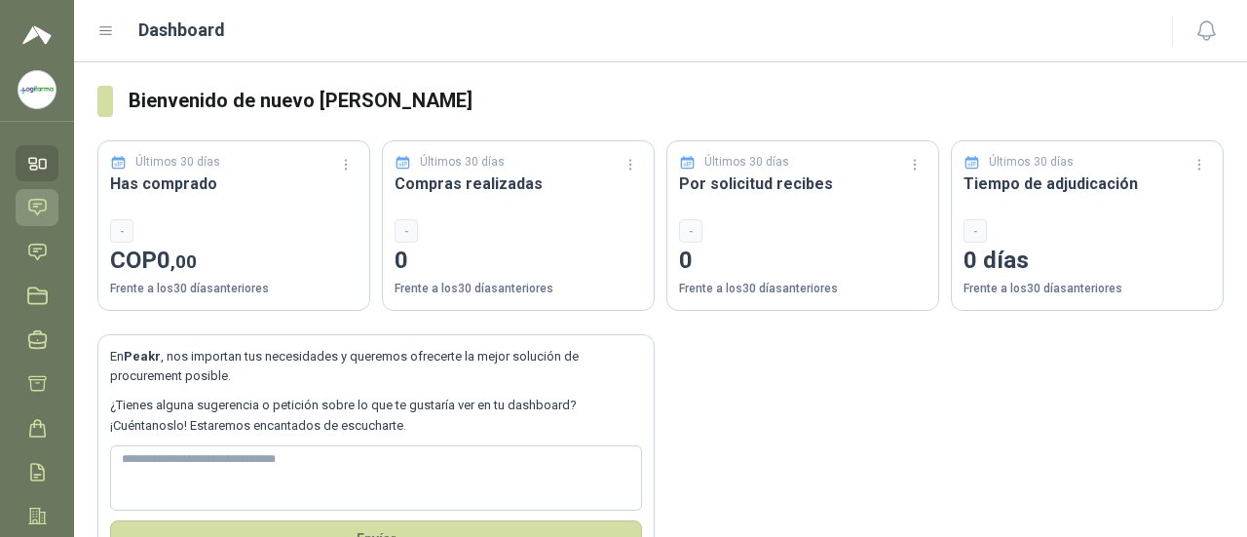
click at [43, 200] on icon at bounding box center [37, 208] width 17 height 16
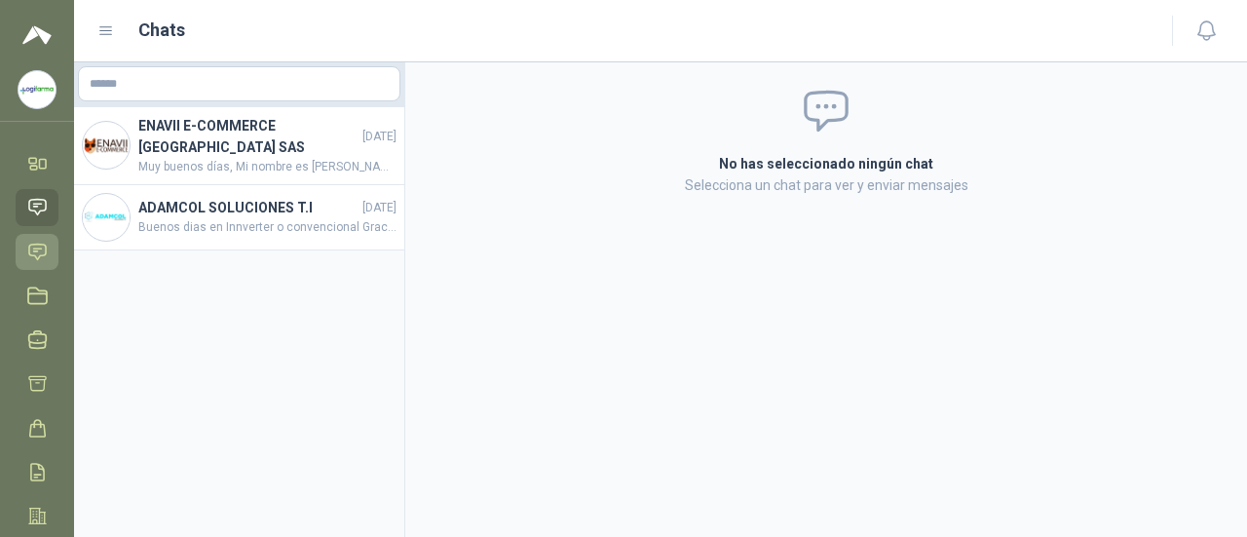
click at [36, 254] on icon at bounding box center [37, 252] width 20 height 20
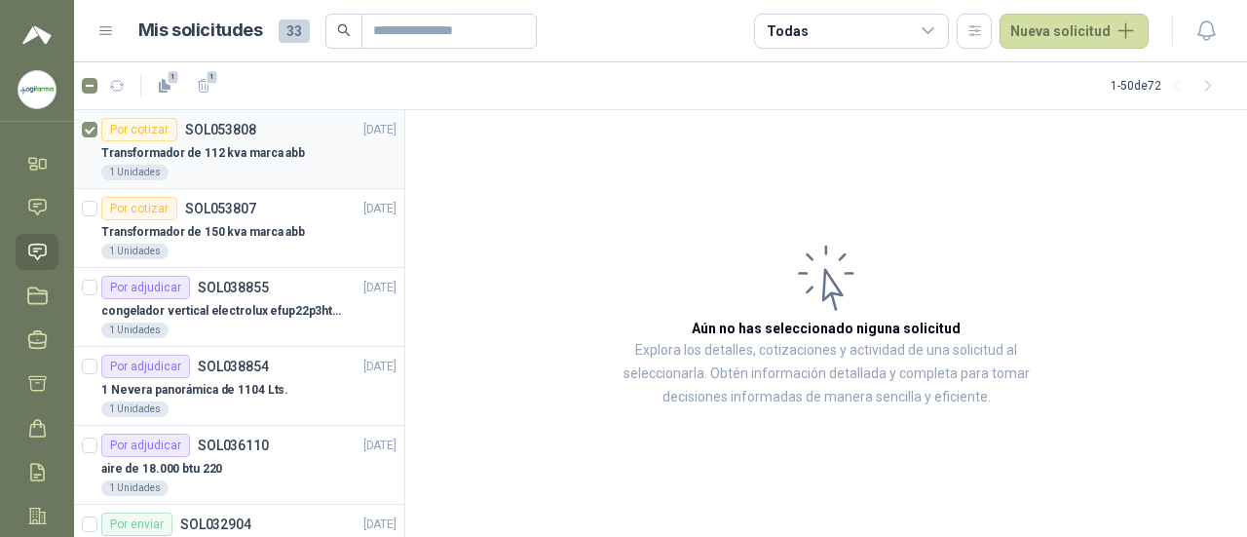
click at [199, 142] on div "Transformador de 112 kva marca abb" at bounding box center [248, 152] width 295 height 23
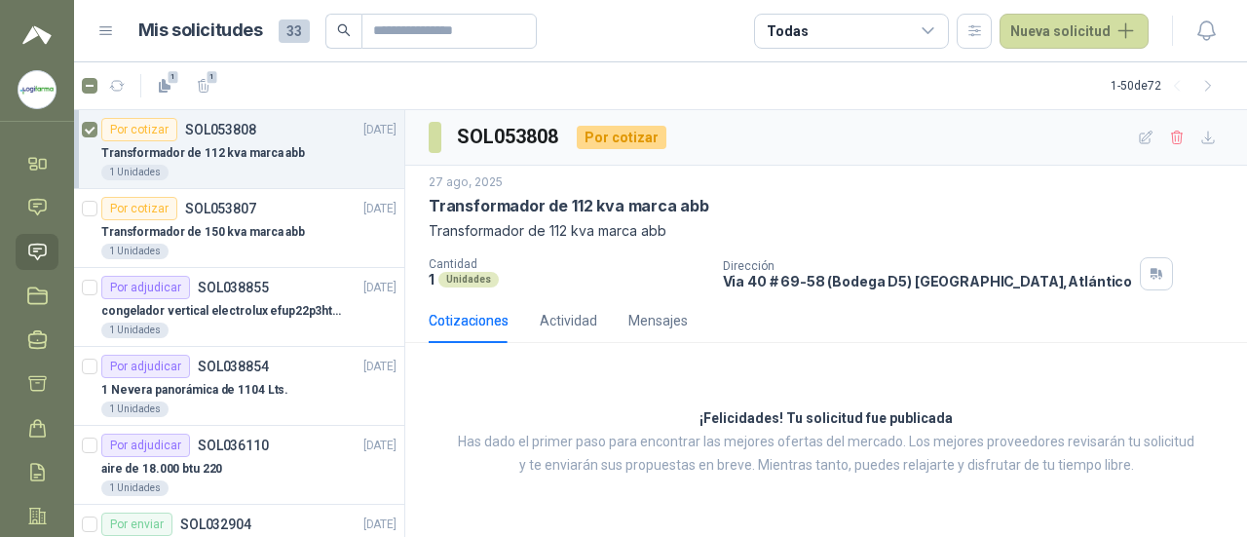
click at [199, 142] on div "Transformador de 112 kva marca abb" at bounding box center [248, 152] width 295 height 23
click at [1138, 133] on icon "button" at bounding box center [1146, 138] width 17 height 17
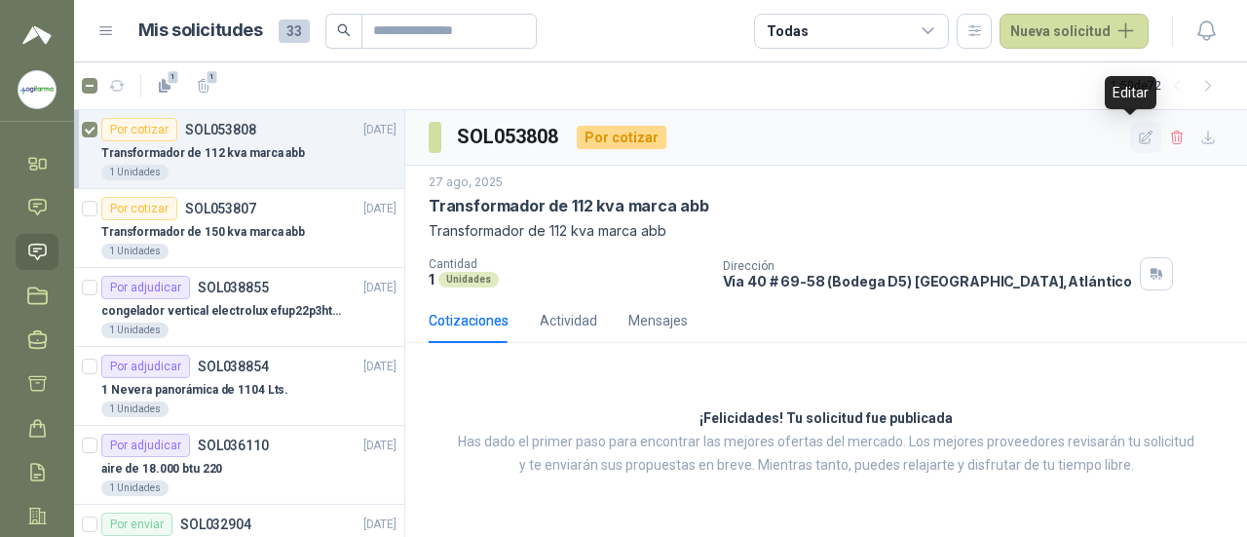
type input "**********"
type textarea "**********"
type input "*"
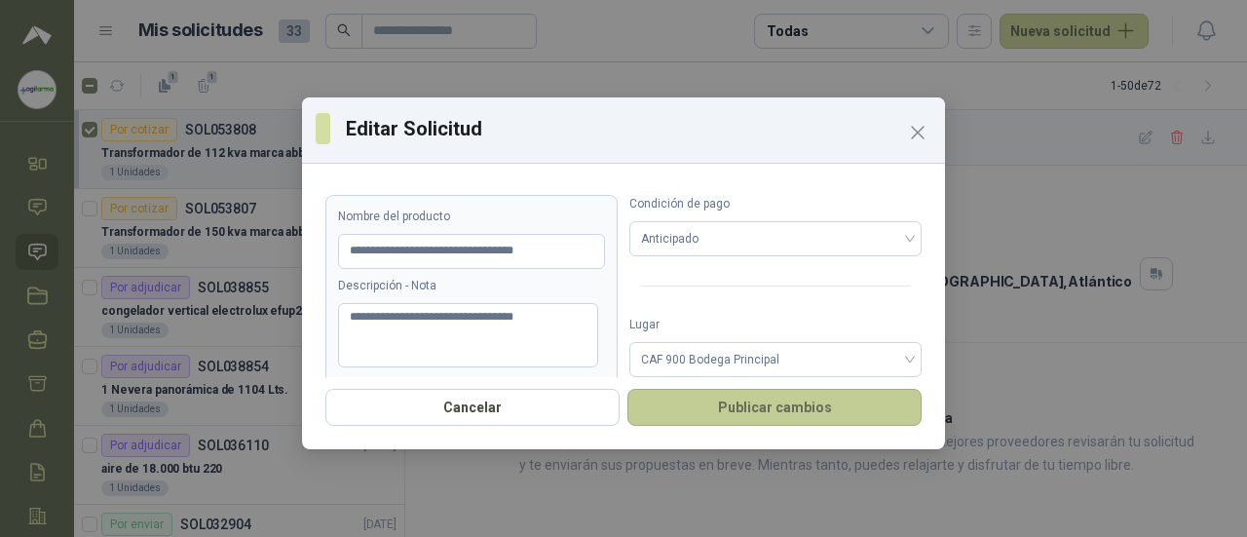
click at [821, 412] on button "Publicar cambios" at bounding box center [775, 407] width 294 height 37
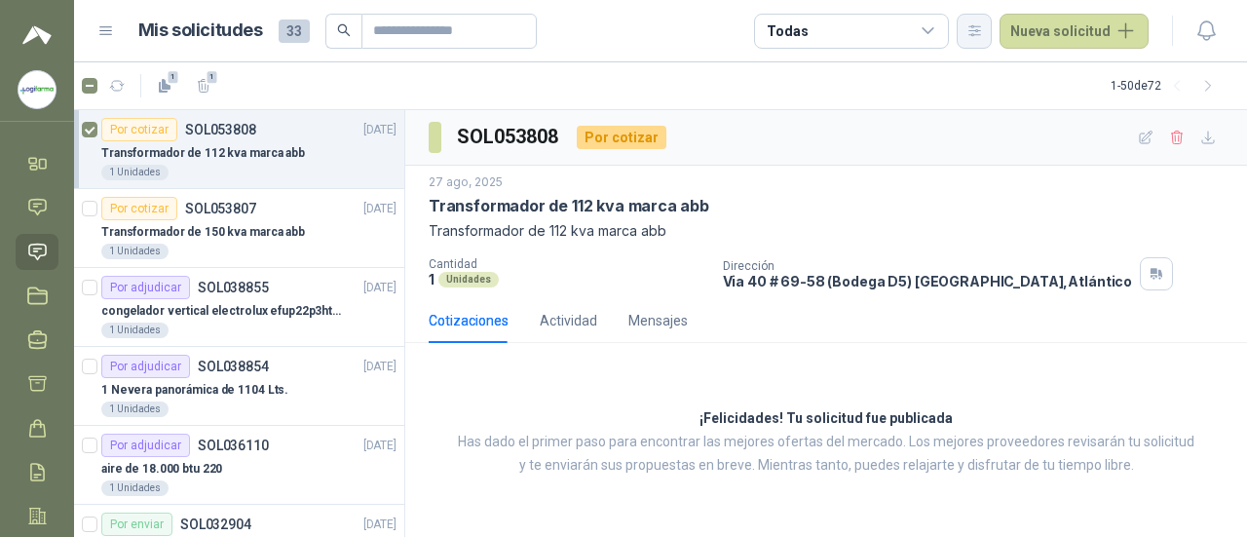
click at [967, 36] on icon "button" at bounding box center [975, 30] width 17 height 17
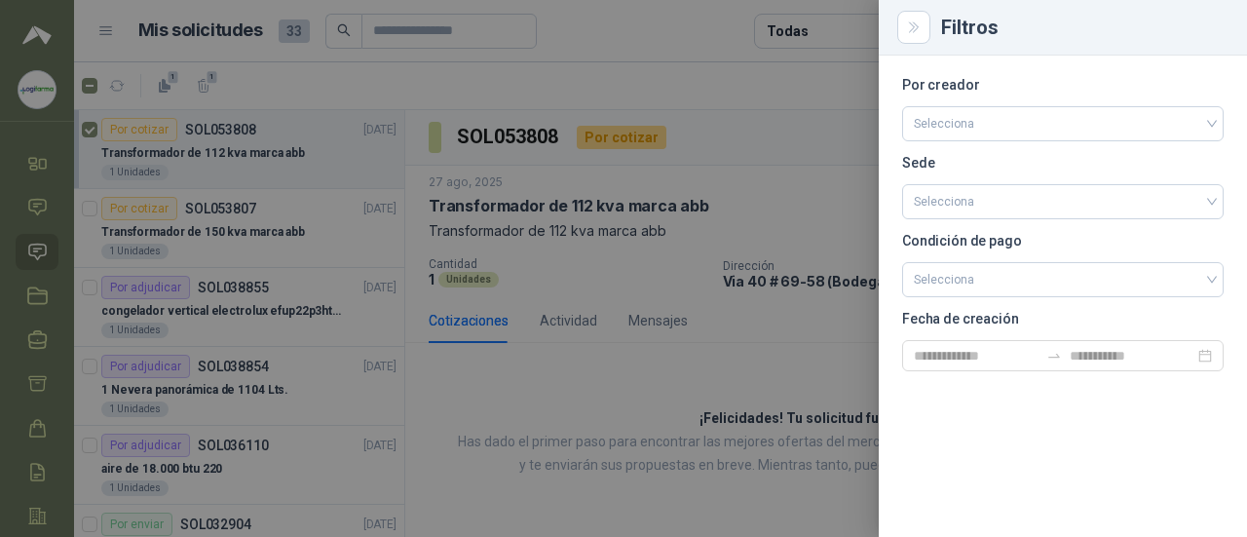
click at [832, 133] on div at bounding box center [623, 268] width 1247 height 537
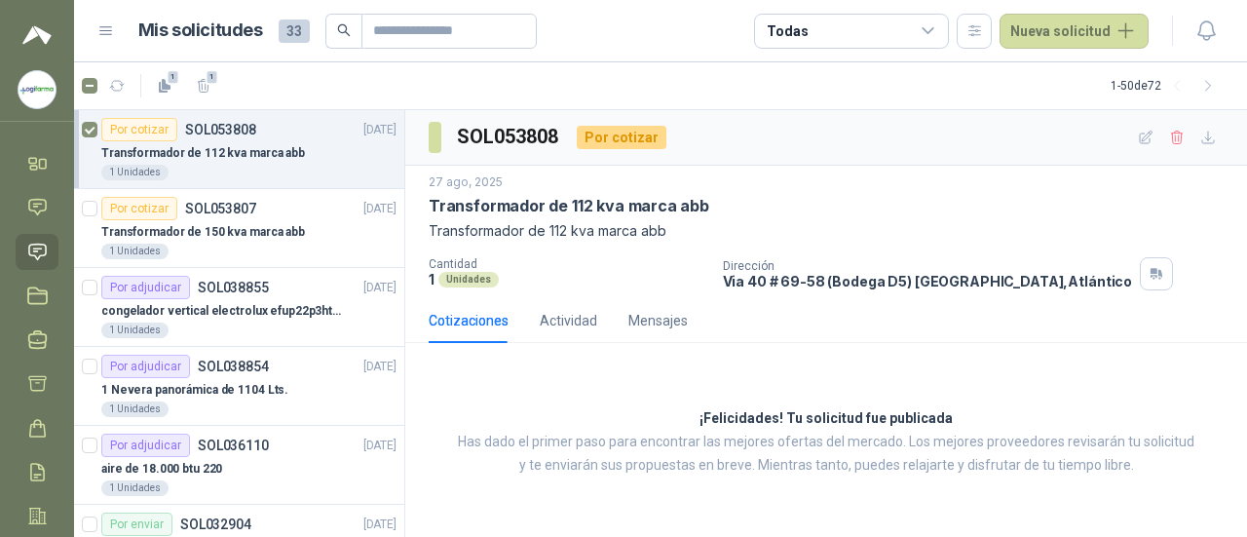
click at [920, 32] on icon at bounding box center [929, 31] width 18 height 18
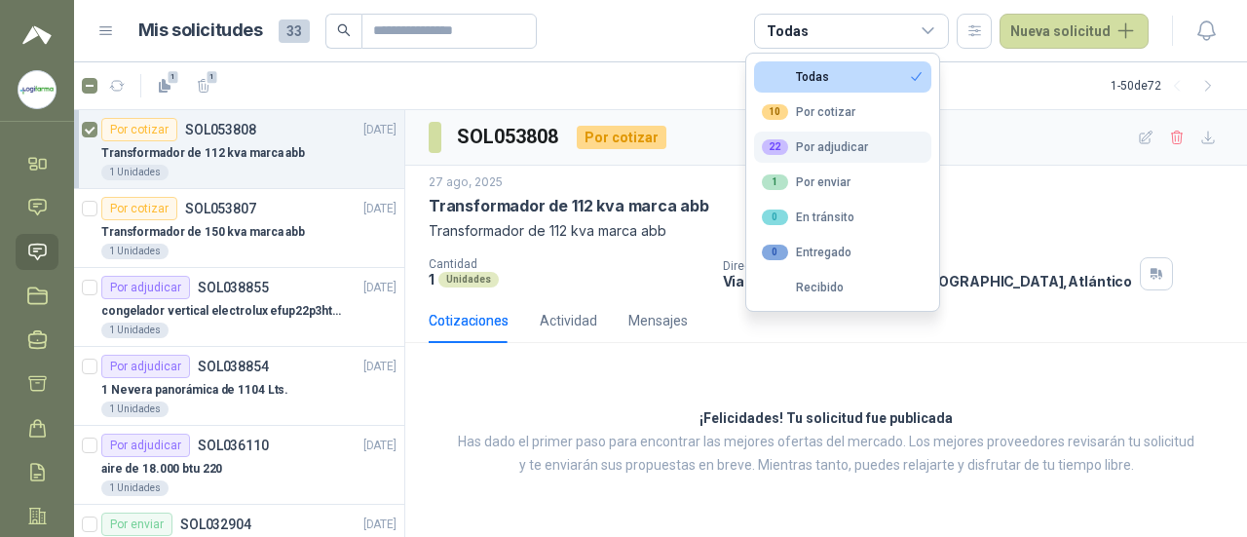
click at [834, 151] on div "22 Por adjudicar" at bounding box center [815, 147] width 106 height 16
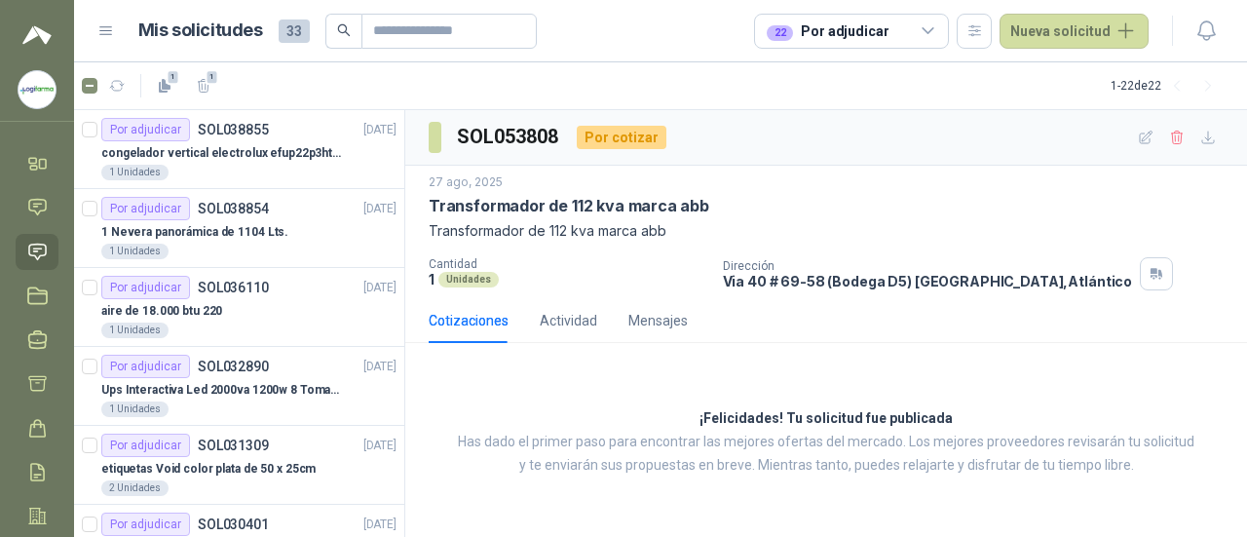
click at [1041, 166] on div "[DATE] Transformador de 112 kva marca abb Transformador de 112 kva marca abb Ca…" at bounding box center [826, 232] width 842 height 133
click at [904, 40] on div "22 Por adjudicar" at bounding box center [851, 31] width 195 height 35
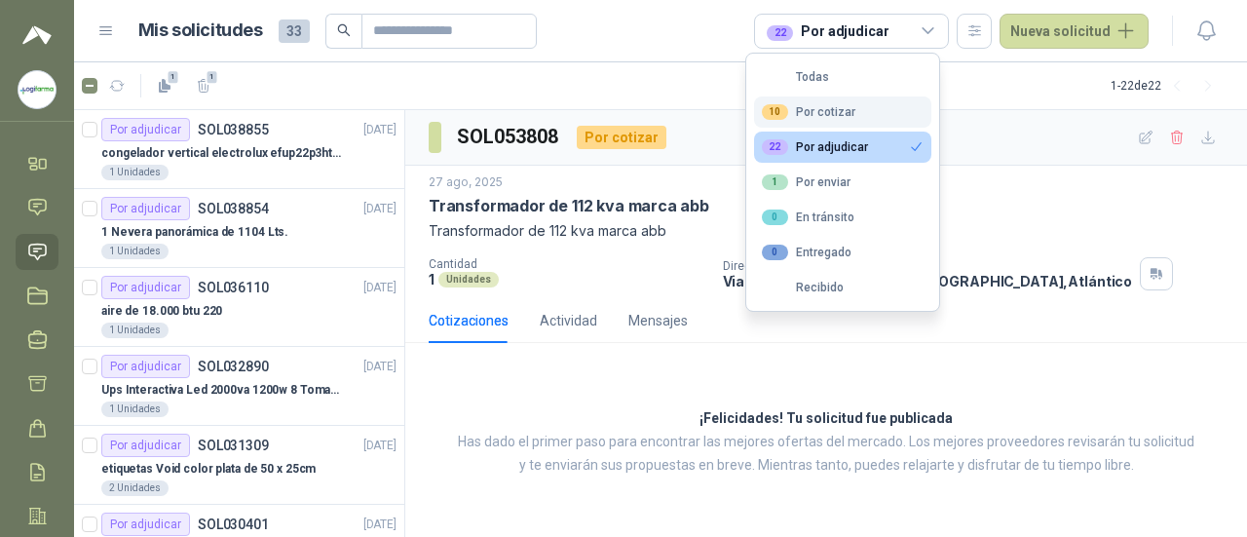
click at [824, 104] on div "10 Por cotizar" at bounding box center [809, 112] width 94 height 16
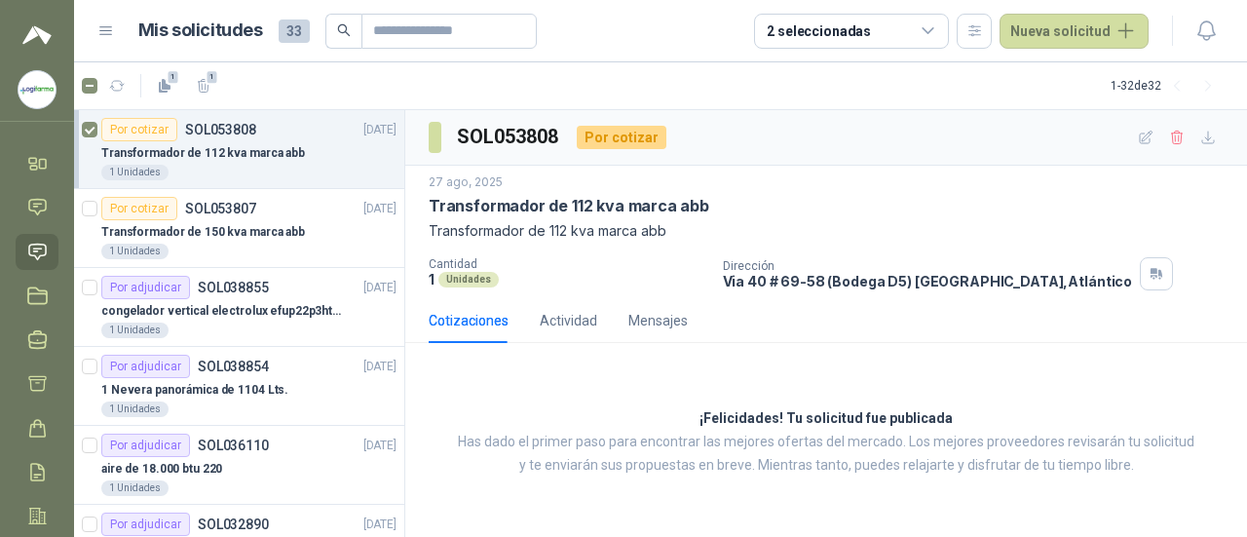
click at [320, 132] on div "Por cotizar SOL053808 [DATE]" at bounding box center [248, 129] width 295 height 23
click at [39, 377] on icon at bounding box center [37, 384] width 17 height 15
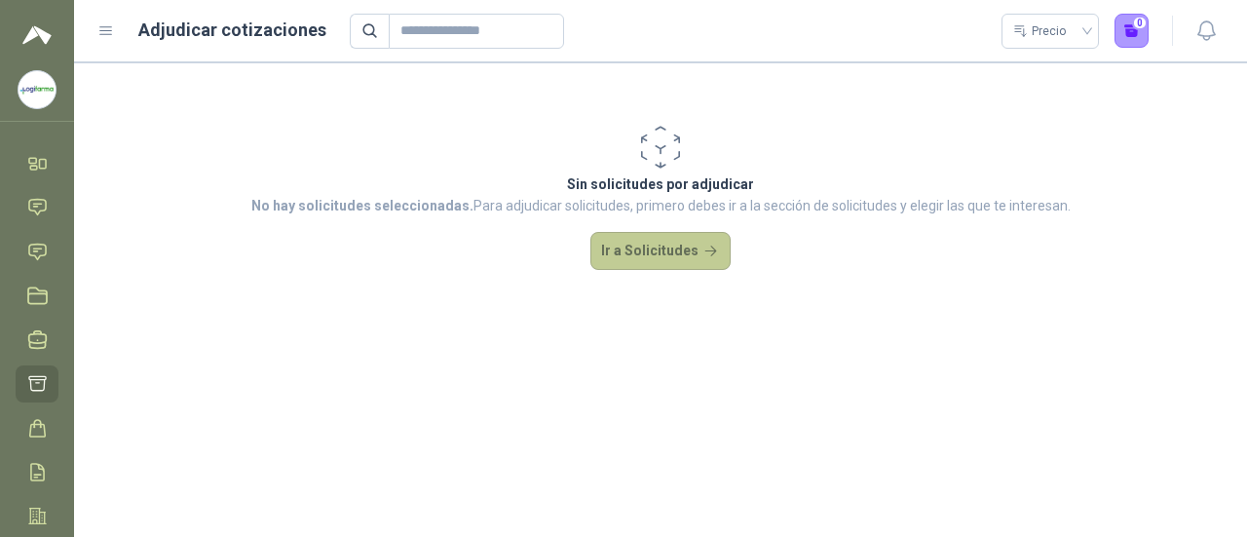
click at [622, 244] on button "Ir a Solicitudes" at bounding box center [661, 251] width 140 height 39
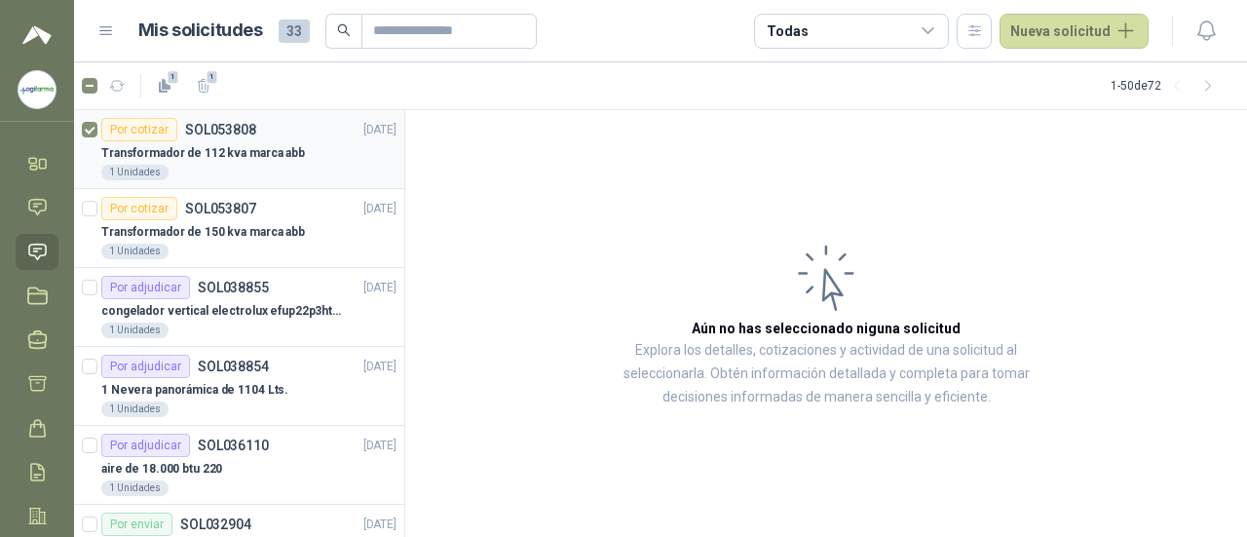
click at [230, 158] on p "Transformador de 112 kva marca abb" at bounding box center [203, 153] width 204 height 19
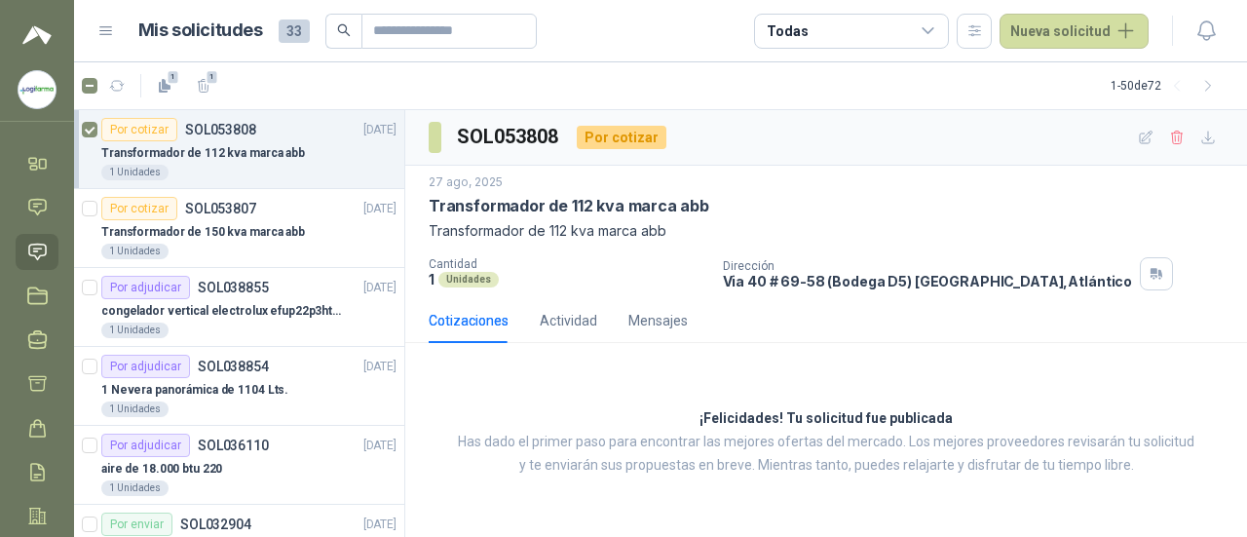
click at [230, 158] on p "Transformador de 112 kva marca abb" at bounding box center [203, 153] width 204 height 19
click at [118, 87] on icon "button" at bounding box center [117, 86] width 17 height 17
click at [41, 168] on icon at bounding box center [43, 164] width 7 height 9
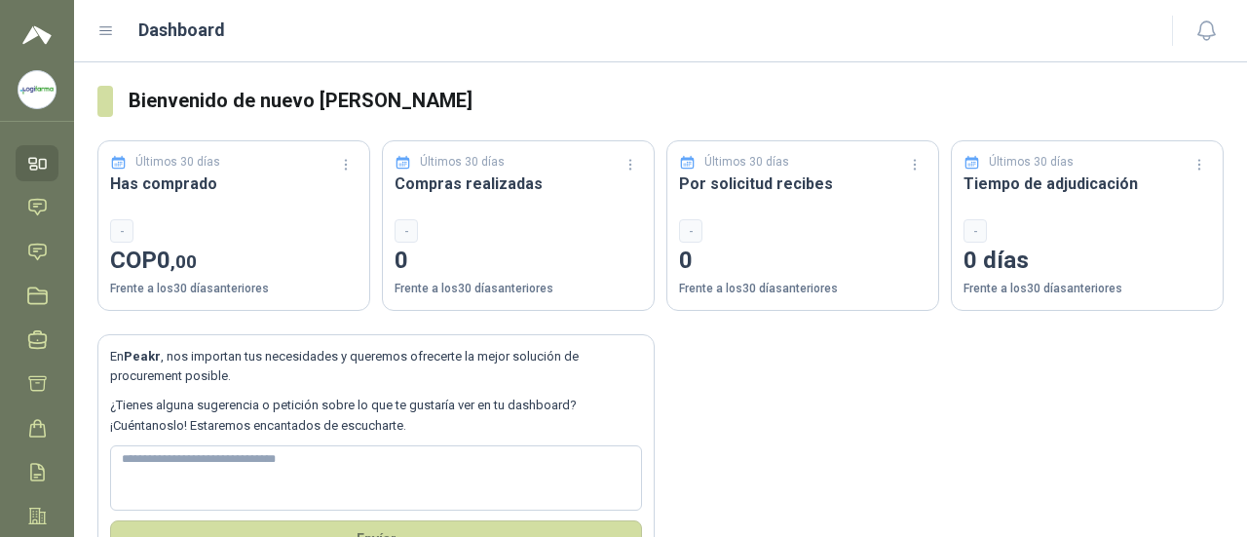
click at [31, 231] on ul "Inicio Chat Solicitudes Licitaciones Negociaciones Adjudicación Órdenes de Comp…" at bounding box center [37, 365] width 74 height 441
click at [35, 253] on icon at bounding box center [37, 252] width 20 height 20
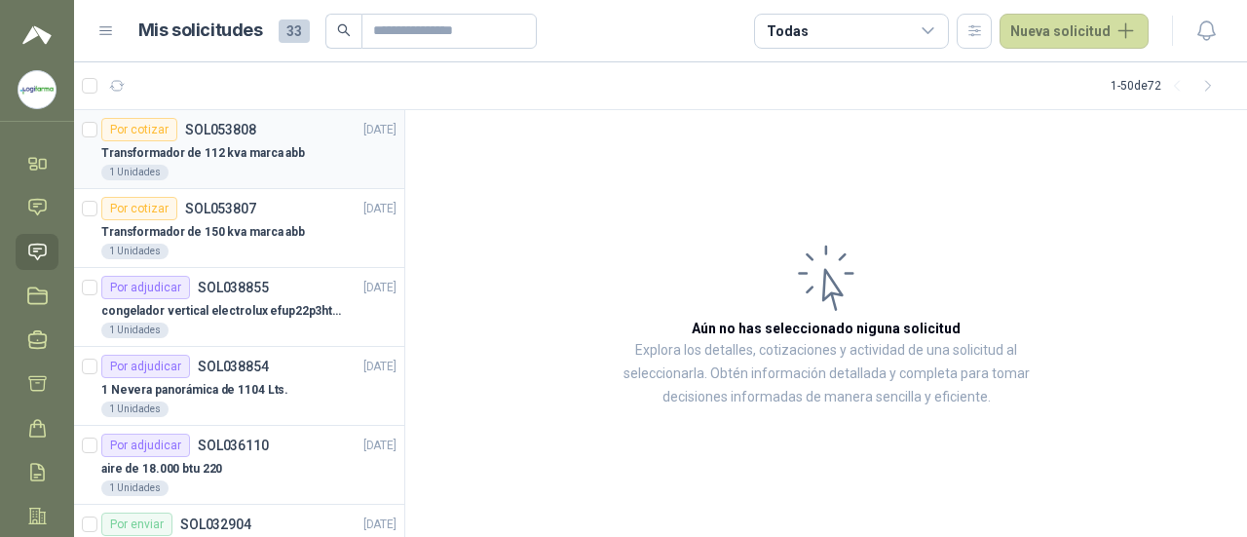
drag, startPoint x: 187, startPoint y: 139, endPoint x: 127, endPoint y: 143, distance: 60.5
click at [127, 143] on div "Transformador de 112 kva marca abb" at bounding box center [248, 152] width 295 height 23
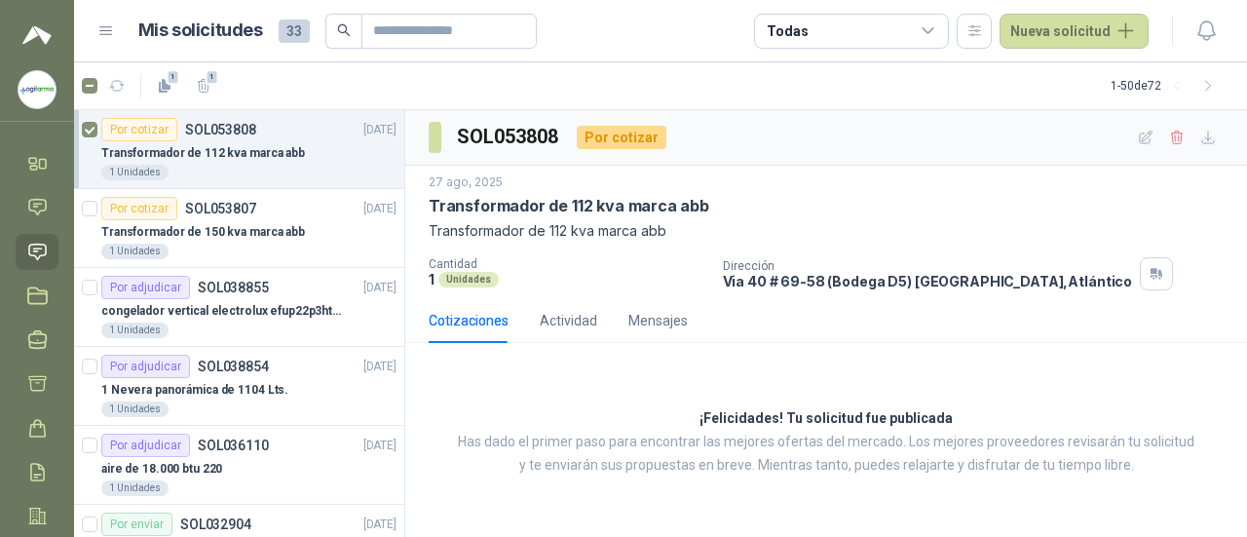
click at [101, 38] on icon at bounding box center [106, 31] width 18 height 18
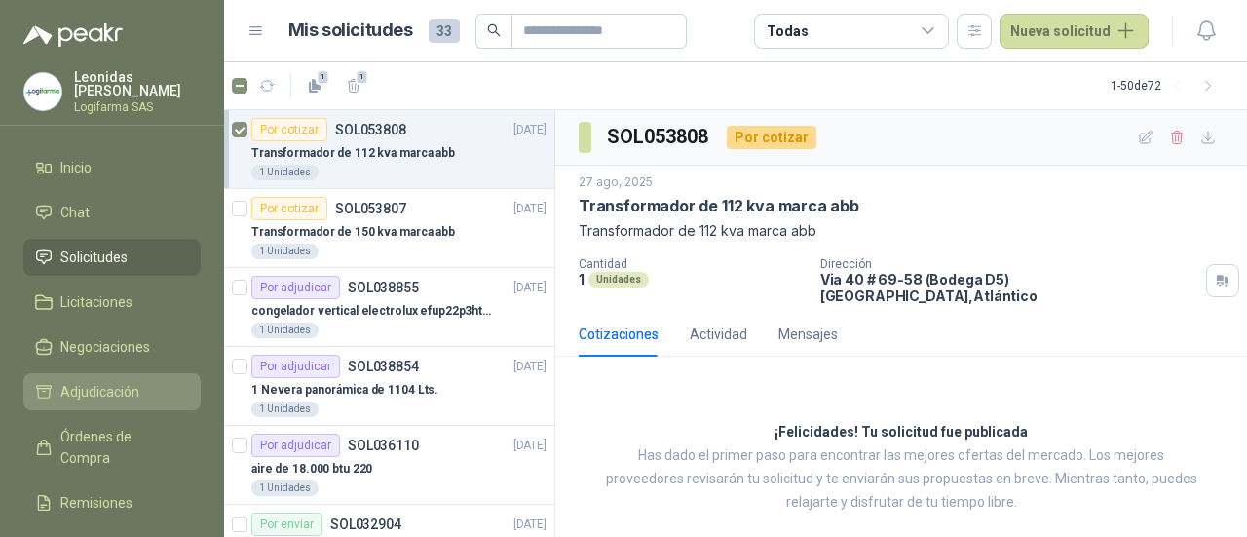
click at [134, 397] on span "Adjudicación" at bounding box center [99, 391] width 79 height 21
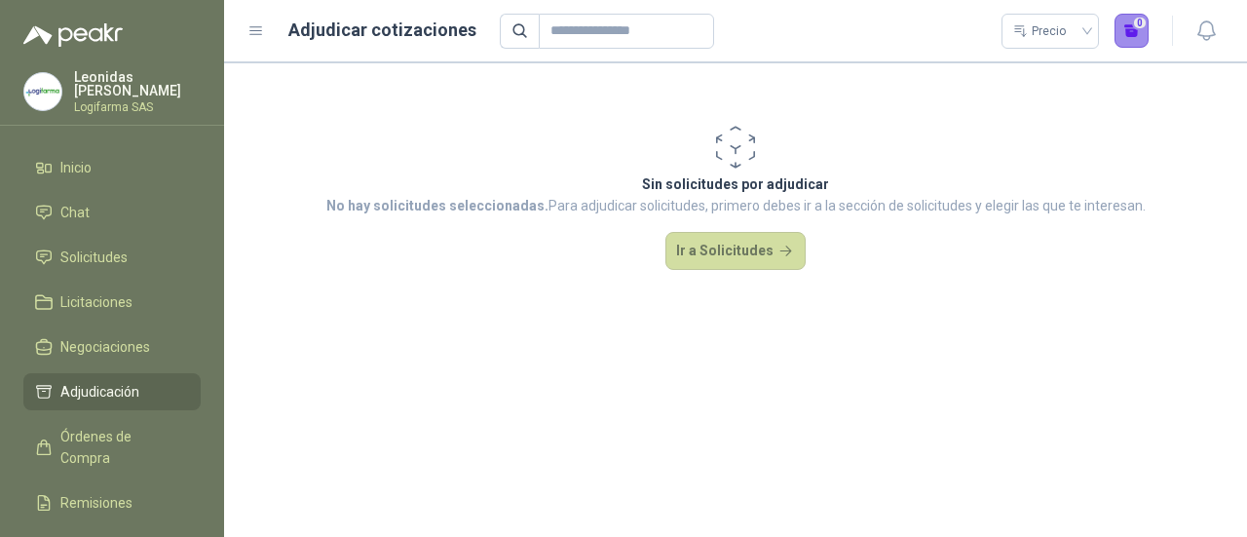
click at [1148, 37] on button "0" at bounding box center [1132, 31] width 35 height 35
click at [259, 36] on icon at bounding box center [257, 31] width 18 height 18
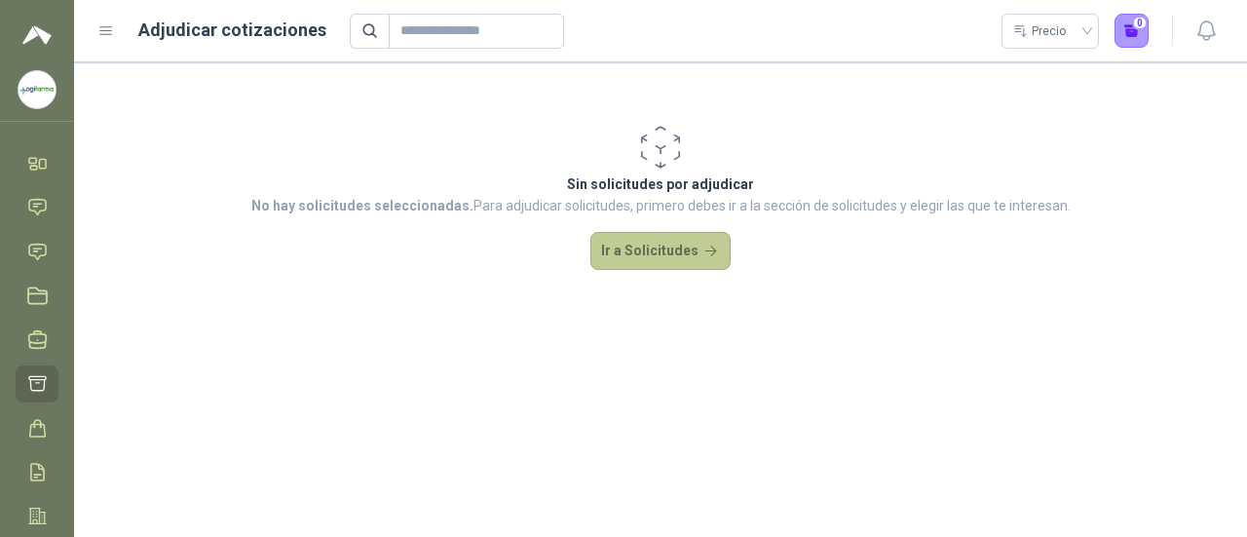
click at [685, 232] on button "Ir a Solicitudes" at bounding box center [661, 251] width 140 height 39
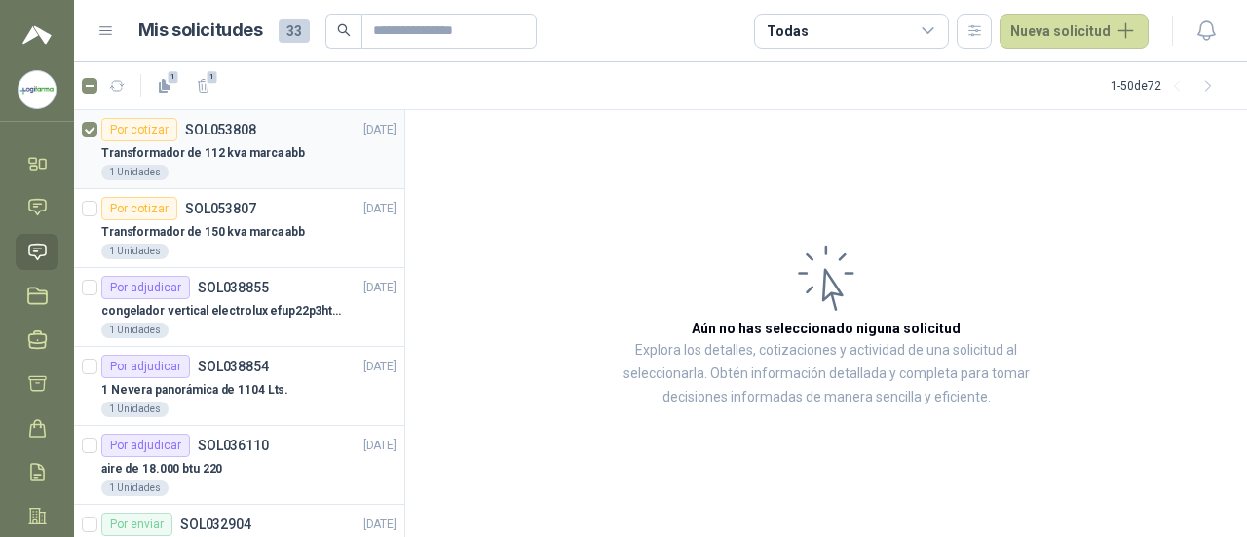
click at [277, 132] on div "Por cotizar SOL053808 [DATE]" at bounding box center [248, 129] width 295 height 23
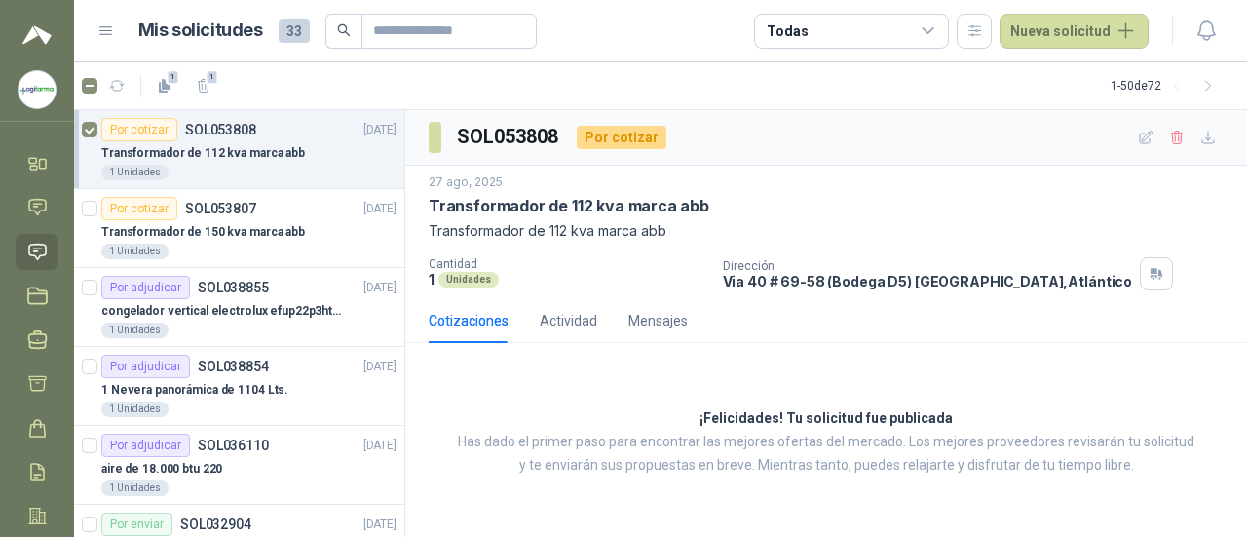
click at [622, 147] on div "Por cotizar" at bounding box center [622, 137] width 90 height 23
click at [167, 440] on div "Por adjudicar" at bounding box center [145, 445] width 89 height 23
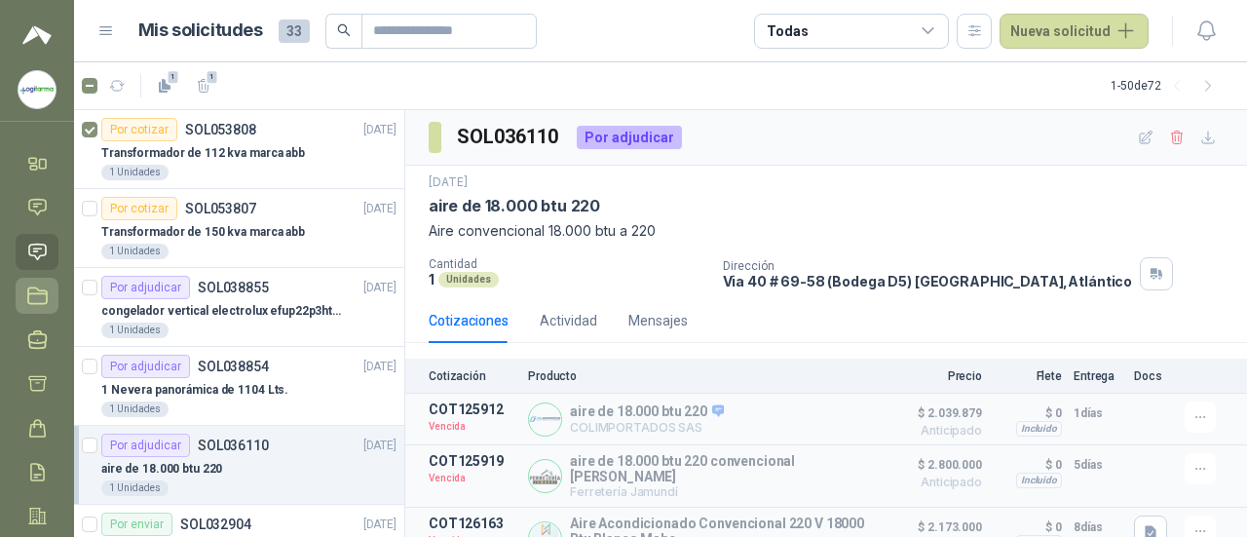
click at [35, 294] on icon at bounding box center [37, 296] width 20 height 20
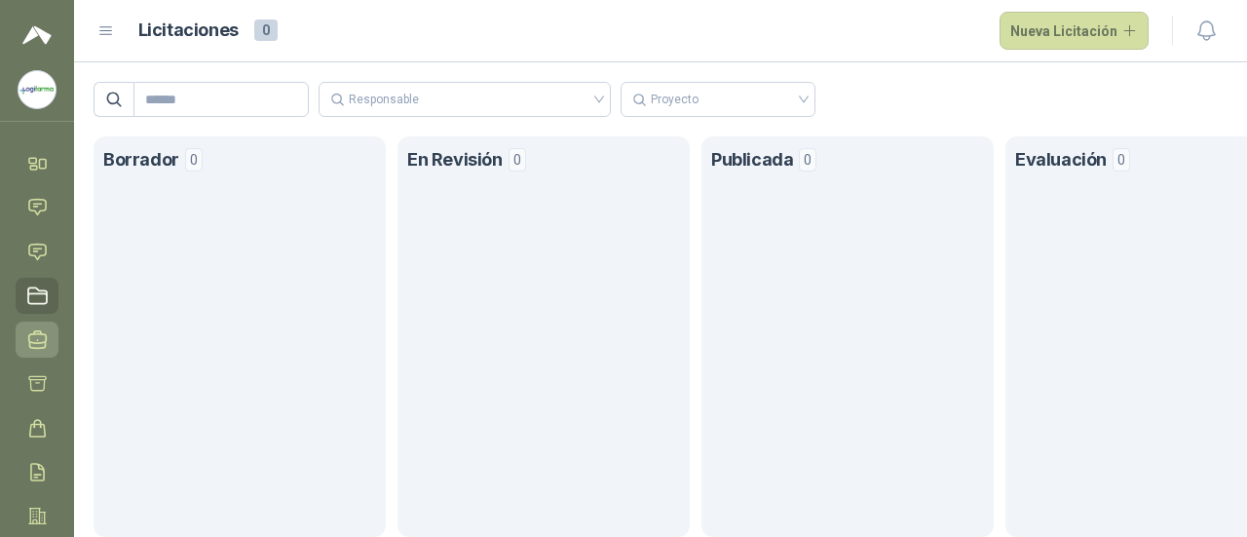
click at [43, 354] on link "Negociaciones" at bounding box center [37, 340] width 43 height 36
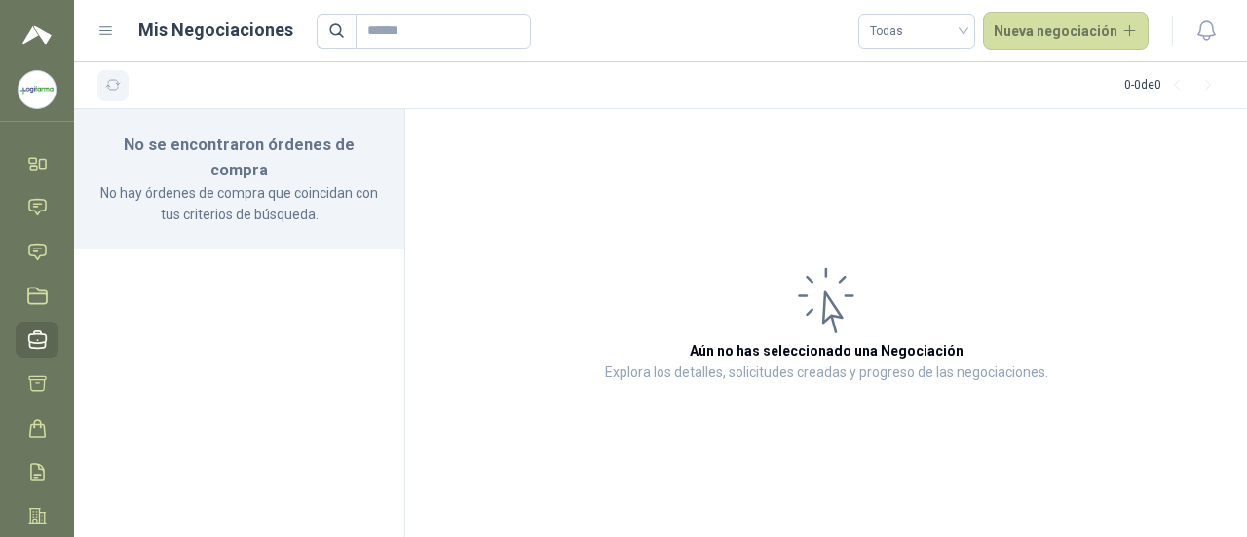
click at [103, 98] on button "button" at bounding box center [112, 85] width 31 height 31
